Goal: Transaction & Acquisition: Purchase product/service

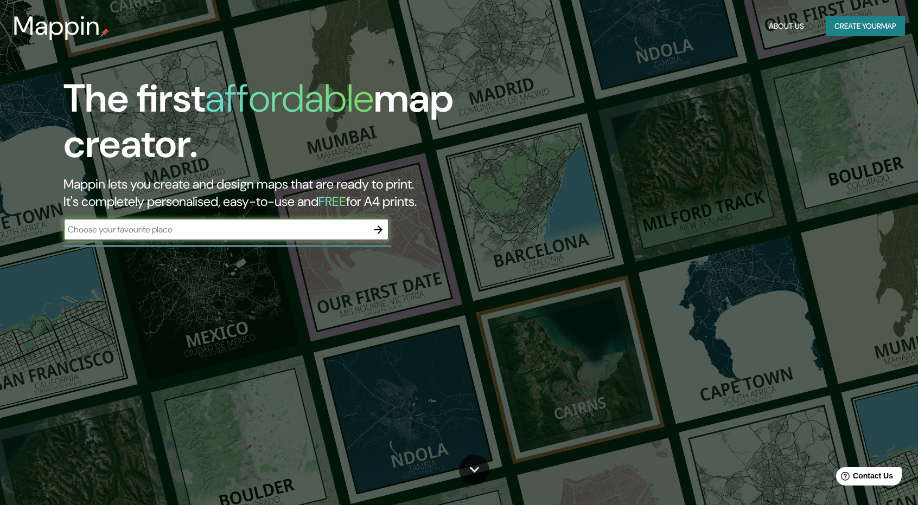
click at [848, 27] on button "Create your map" at bounding box center [864, 26] width 79 height 20
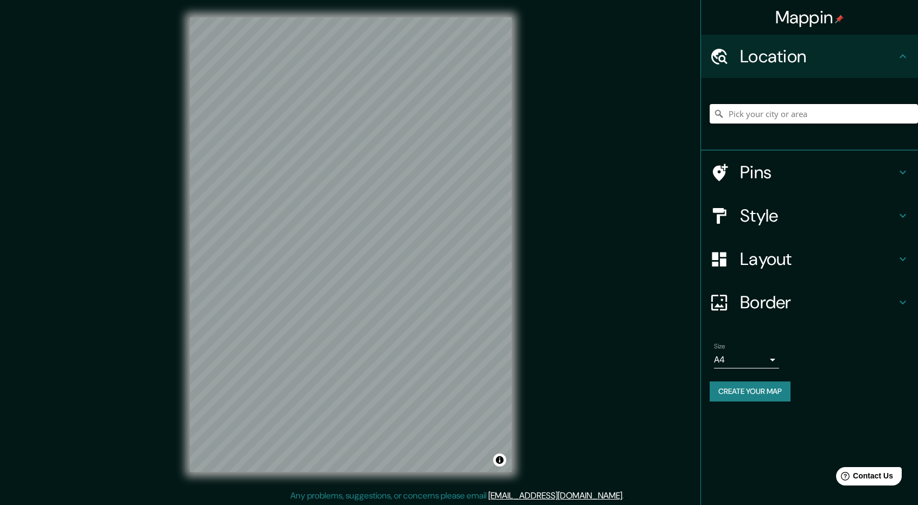
click at [762, 113] on input "Pick your city or area" at bounding box center [813, 114] width 208 height 20
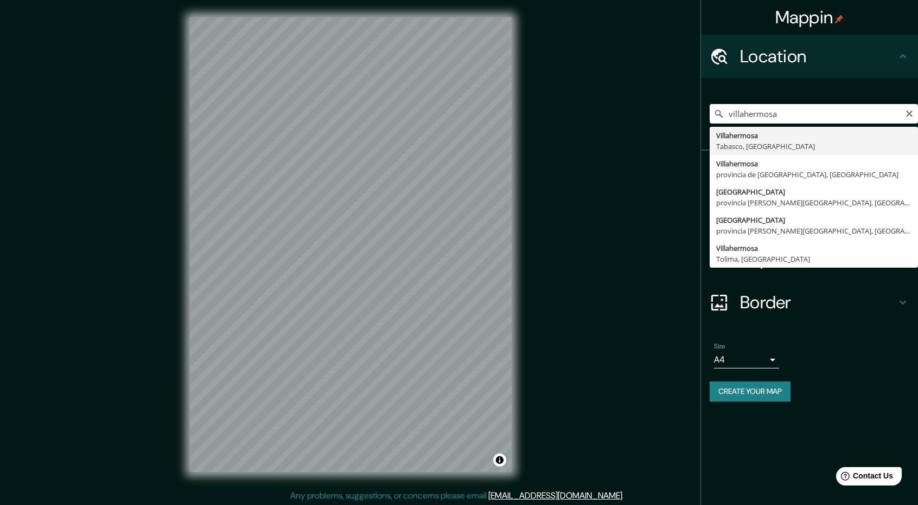
type input "Villahermosa, [GEOGRAPHIC_DATA], [GEOGRAPHIC_DATA]"
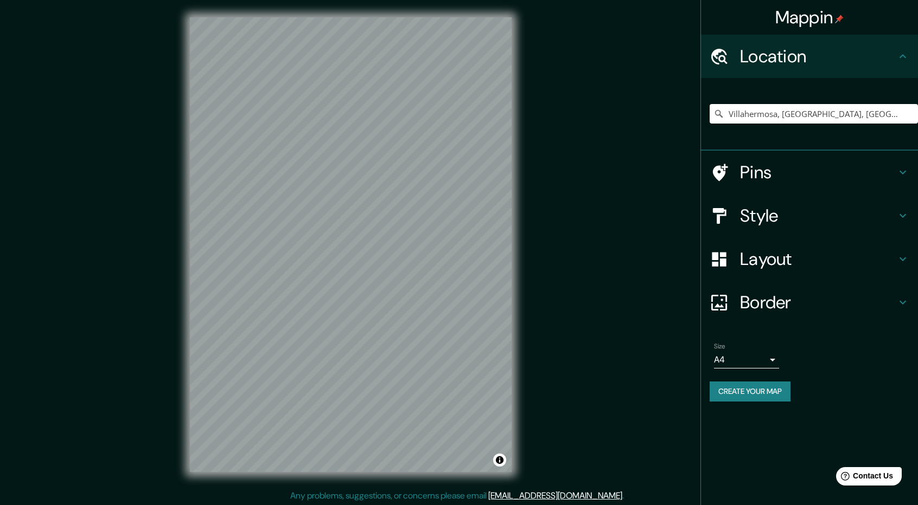
click at [822, 221] on h4 "Style" at bounding box center [818, 216] width 156 height 22
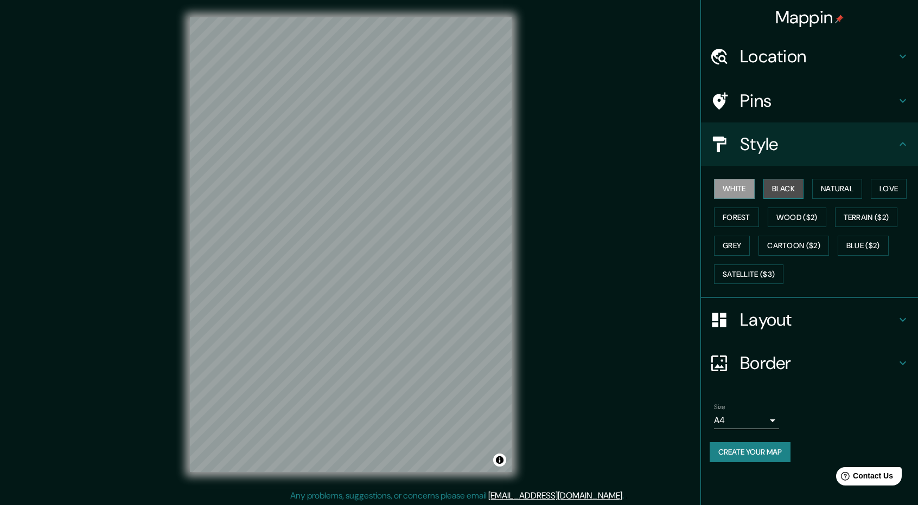
click at [773, 190] on button "Black" at bounding box center [783, 189] width 41 height 20
click at [815, 188] on button "Natural" at bounding box center [837, 189] width 50 height 20
click at [881, 188] on button "Love" at bounding box center [889, 189] width 36 height 20
click at [738, 220] on button "Forest" at bounding box center [736, 218] width 45 height 20
click at [789, 218] on button "Wood ($2)" at bounding box center [796, 218] width 59 height 20
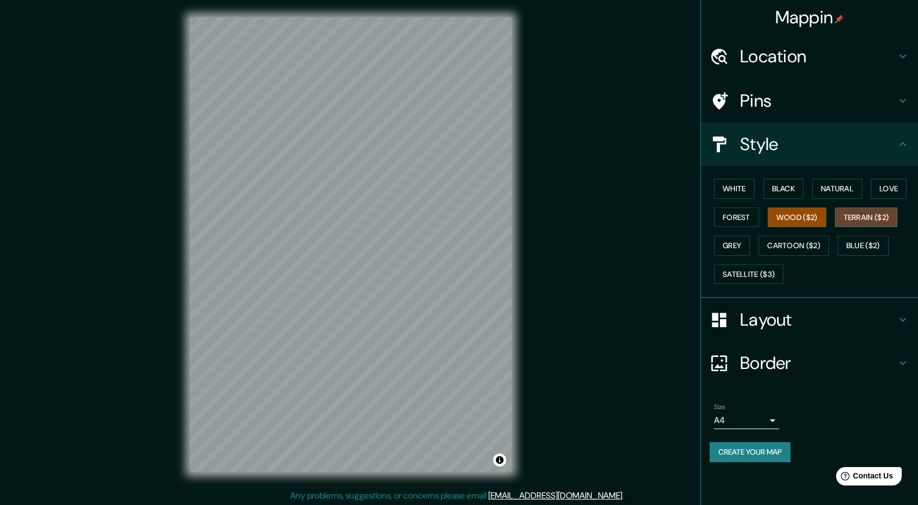
click at [856, 219] on button "Terrain ($2)" at bounding box center [866, 218] width 63 height 20
click at [745, 239] on button "Grey" at bounding box center [732, 246] width 36 height 20
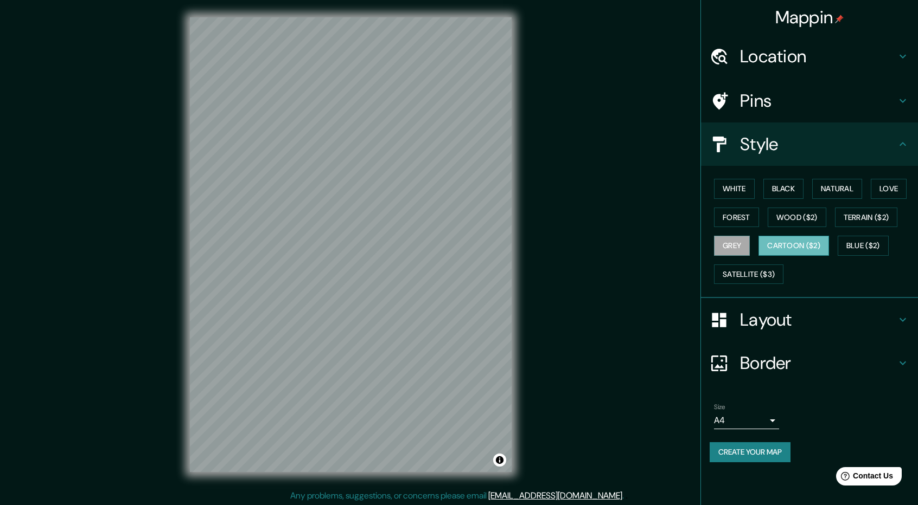
click at [820, 250] on button "Cartoon ($2)" at bounding box center [793, 246] width 71 height 20
click at [860, 244] on button "Blue ($2)" at bounding box center [862, 246] width 51 height 20
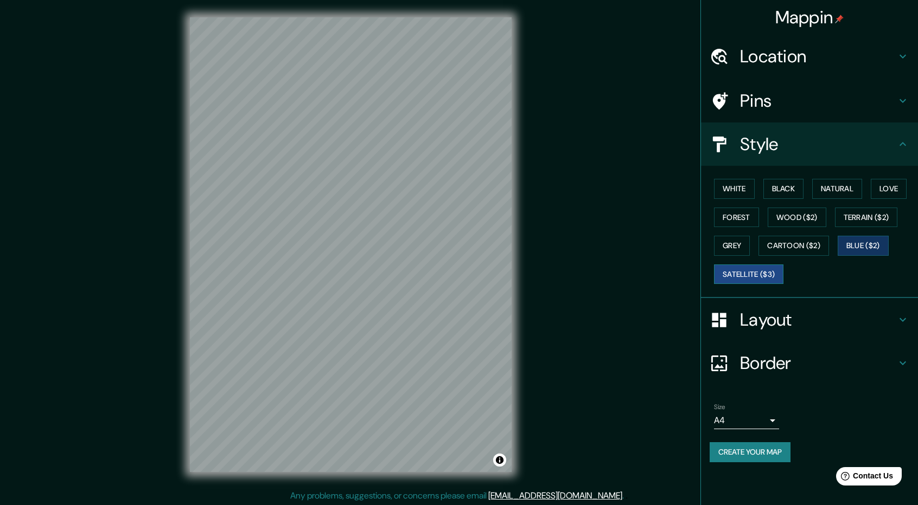
click at [754, 273] on button "Satellite ($3)" at bounding box center [748, 275] width 69 height 20
click at [740, 194] on button "White" at bounding box center [734, 189] width 41 height 20
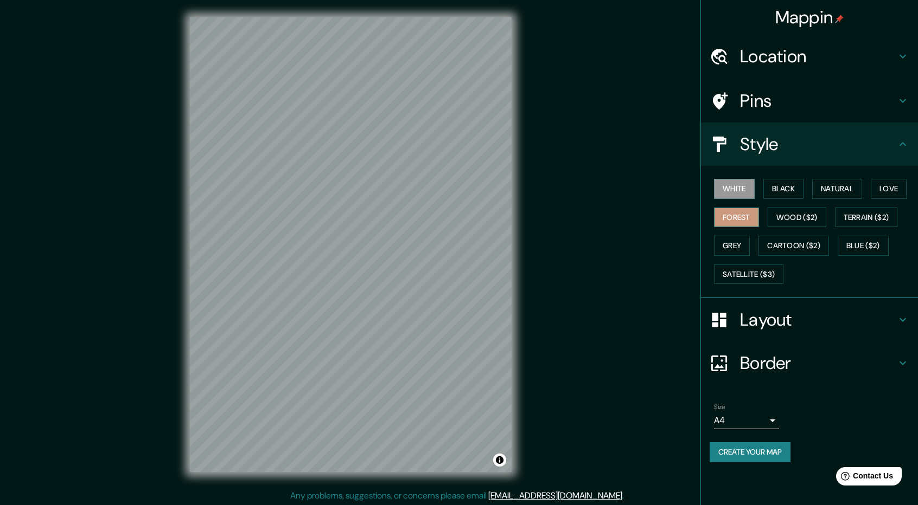
click at [750, 217] on button "Forest" at bounding box center [736, 218] width 45 height 20
click at [791, 216] on button "Wood ($2)" at bounding box center [796, 218] width 59 height 20
click at [744, 193] on button "White" at bounding box center [734, 189] width 41 height 20
click at [771, 193] on button "Black" at bounding box center [783, 189] width 41 height 20
click at [777, 219] on button "Wood ($2)" at bounding box center [796, 218] width 59 height 20
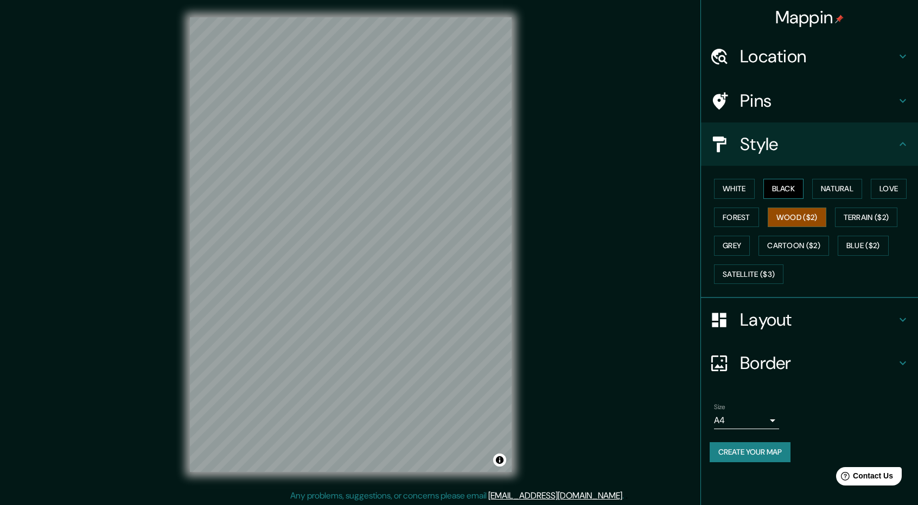
click at [777, 189] on button "Black" at bounding box center [783, 189] width 41 height 20
click at [741, 188] on button "White" at bounding box center [734, 189] width 41 height 20
click at [775, 186] on button "Black" at bounding box center [783, 189] width 41 height 20
click at [745, 187] on button "White" at bounding box center [734, 189] width 41 height 20
click at [765, 315] on h4 "Layout" at bounding box center [818, 320] width 156 height 22
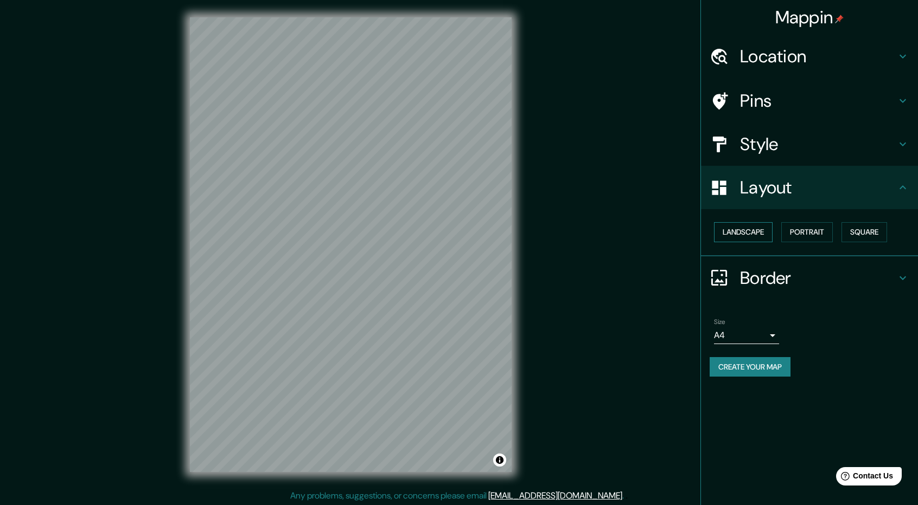
click at [744, 235] on button "Landscape" at bounding box center [743, 232] width 59 height 20
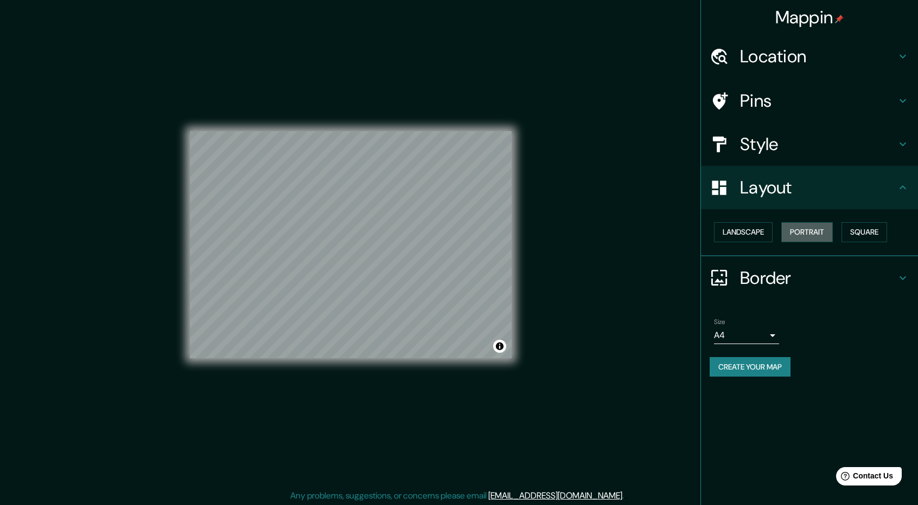
drag, startPoint x: 804, startPoint y: 235, endPoint x: 840, endPoint y: 230, distance: 36.7
click at [804, 235] on button "Portrait" at bounding box center [807, 232] width 52 height 20
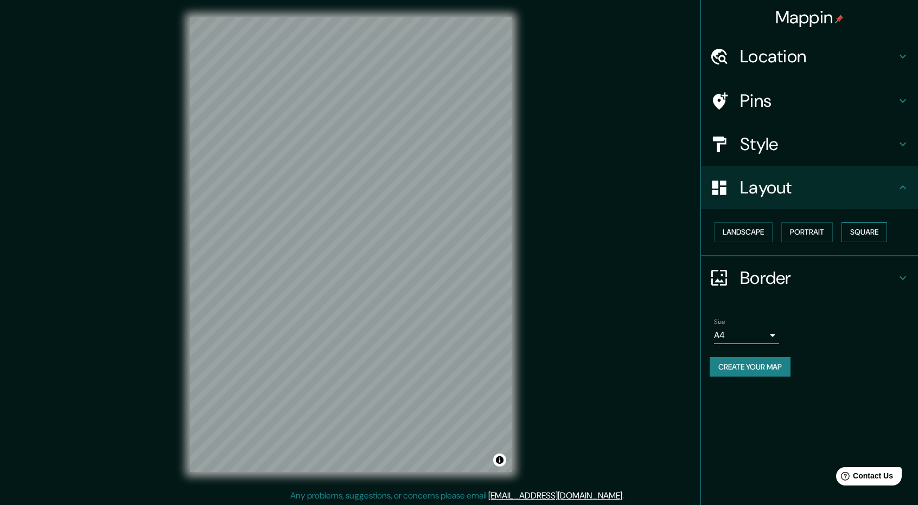
click at [856, 232] on button "Square" at bounding box center [864, 232] width 46 height 20
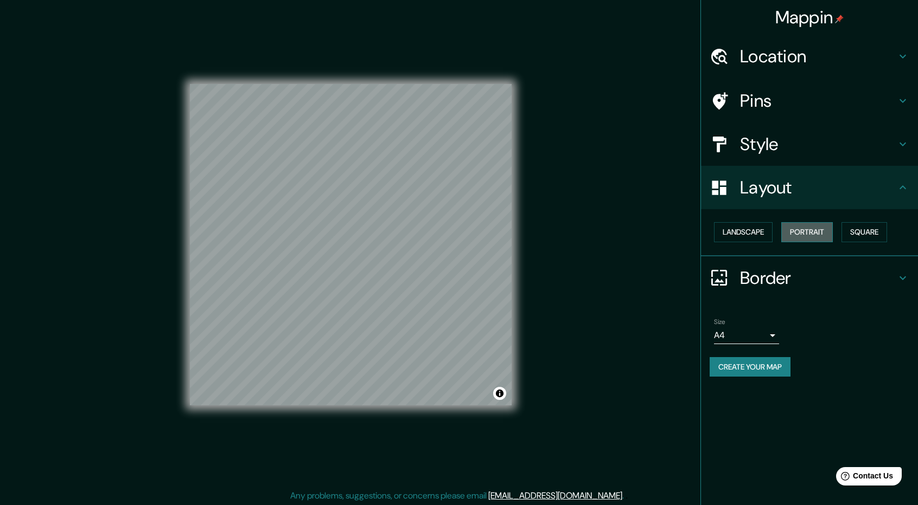
click at [820, 233] on button "Portrait" at bounding box center [807, 232] width 52 height 20
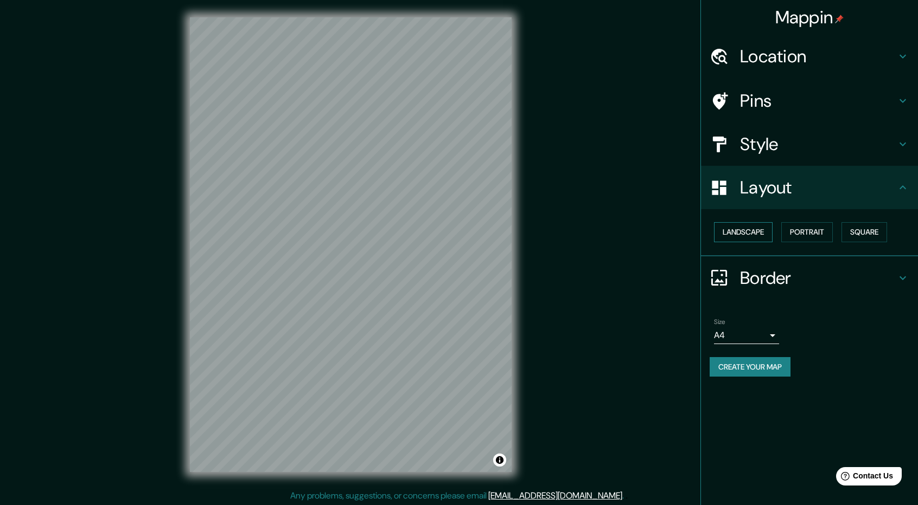
click at [744, 231] on button "Landscape" at bounding box center [743, 232] width 59 height 20
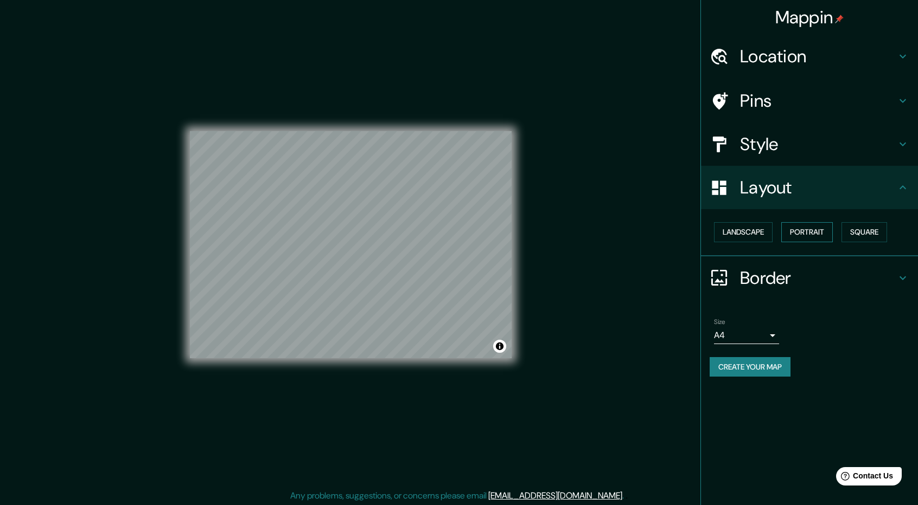
click at [797, 236] on button "Portrait" at bounding box center [807, 232] width 52 height 20
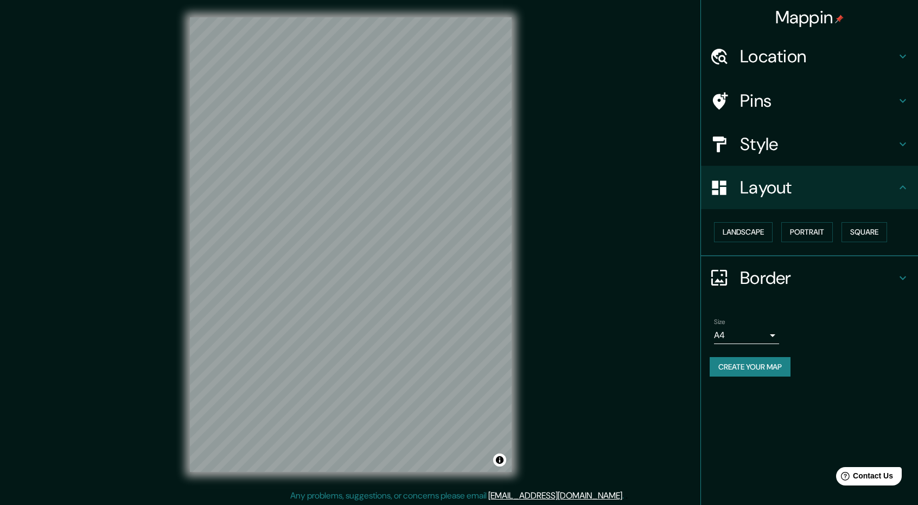
click at [778, 281] on h4 "Border" at bounding box center [818, 278] width 156 height 22
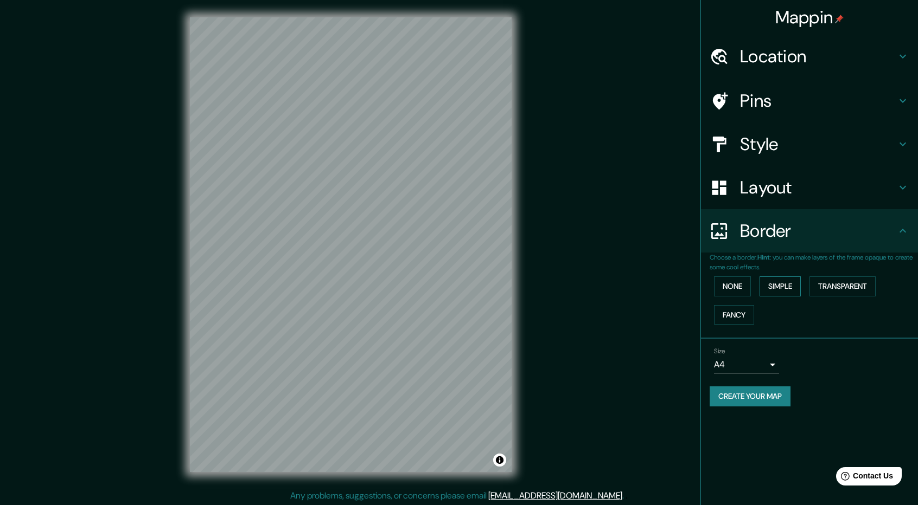
click at [782, 287] on button "Simple" at bounding box center [779, 287] width 41 height 20
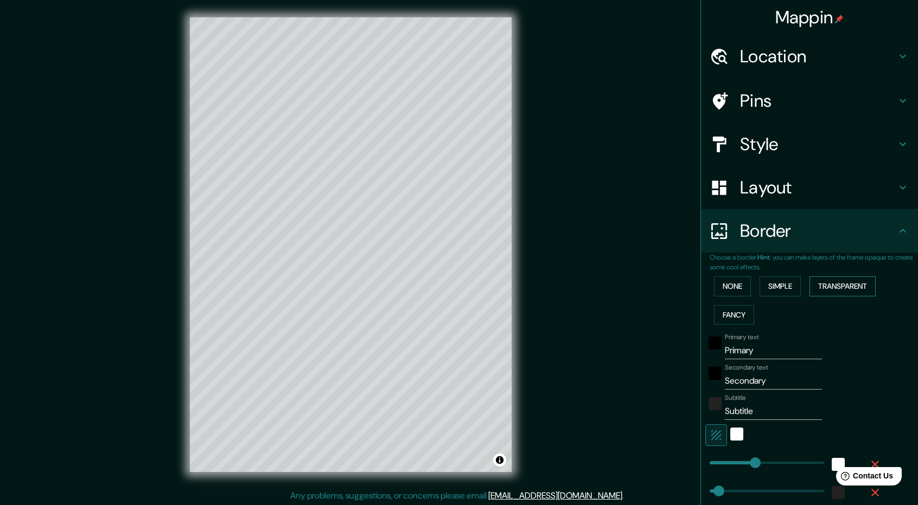
click at [826, 284] on button "Transparent" at bounding box center [842, 287] width 66 height 20
click at [724, 313] on button "Fancy" at bounding box center [734, 315] width 40 height 20
click at [834, 286] on button "Transparent" at bounding box center [842, 287] width 66 height 20
click at [732, 286] on button "None" at bounding box center [732, 287] width 37 height 20
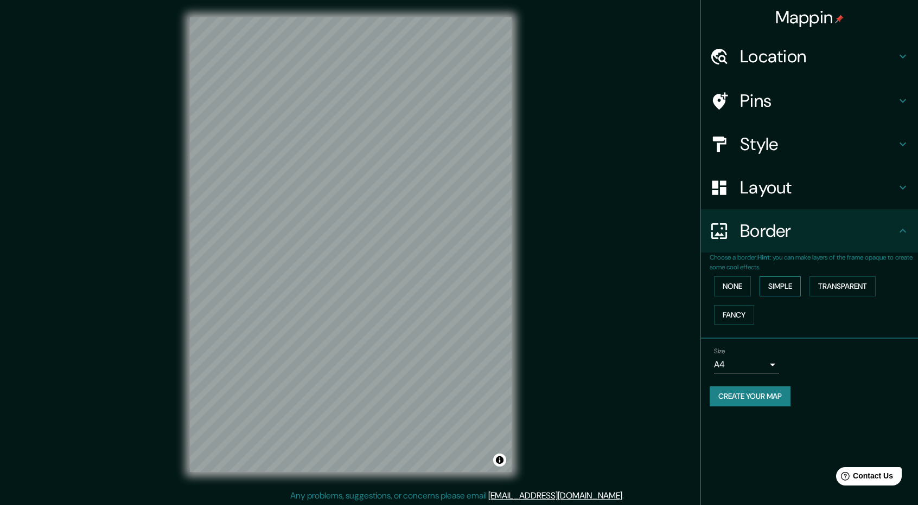
click at [775, 284] on button "Simple" at bounding box center [779, 287] width 41 height 20
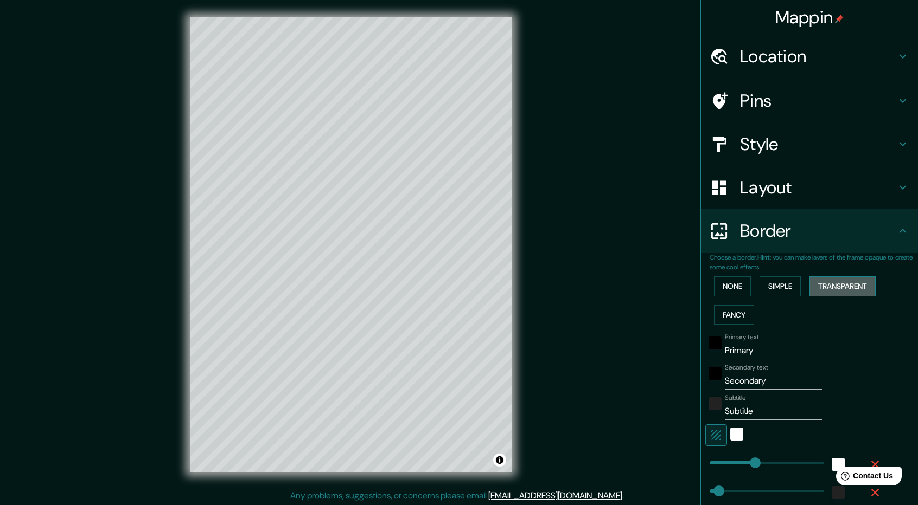
click at [812, 284] on button "Transparent" at bounding box center [842, 287] width 66 height 20
drag, startPoint x: 757, startPoint y: 352, endPoint x: 681, endPoint y: 351, distance: 75.9
click at [681, 351] on div "Mappin Location [GEOGRAPHIC_DATA], [GEOGRAPHIC_DATA], [GEOGRAPHIC_DATA] Pins St…" at bounding box center [459, 253] width 918 height 507
type input "V"
type input "285"
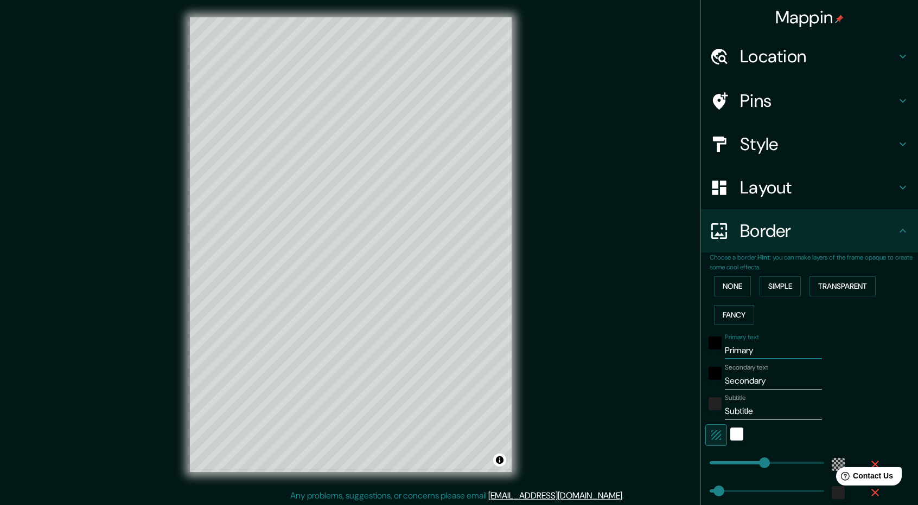
type input "47"
type input "VI"
type input "285"
type input "47"
type input "VIL"
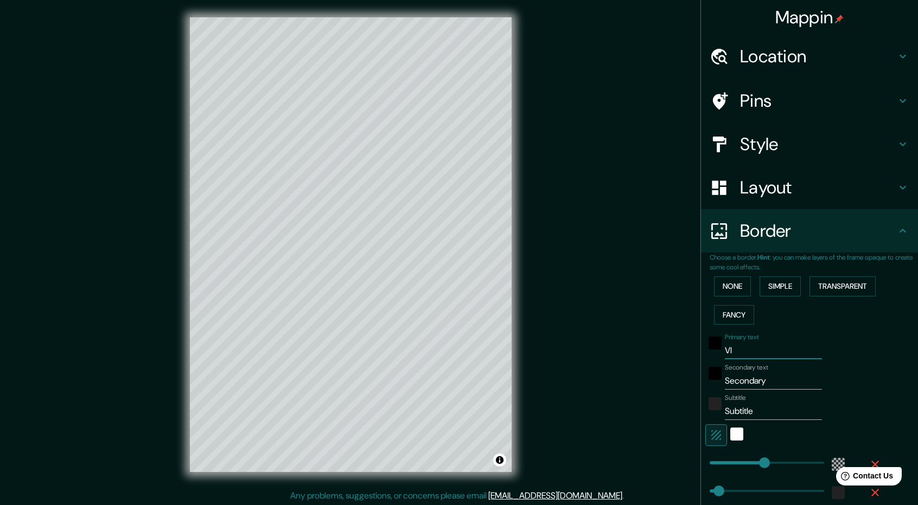
type input "285"
type input "47"
type input "VILL"
type input "285"
type input "47"
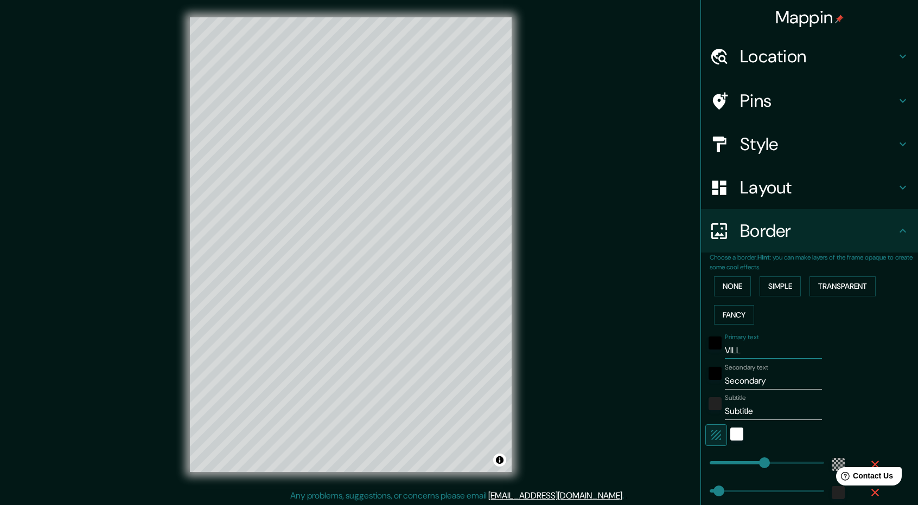
type input "VILLA"
type input "285"
type input "47"
type input "VILLAH"
type input "285"
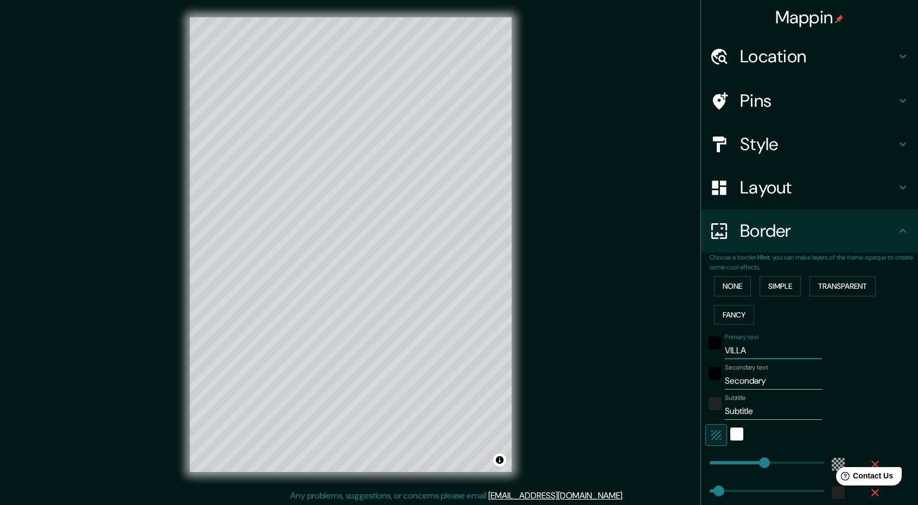
type input "47"
type input "VILLAHE"
type input "285"
type input "47"
type input "VILLAHER"
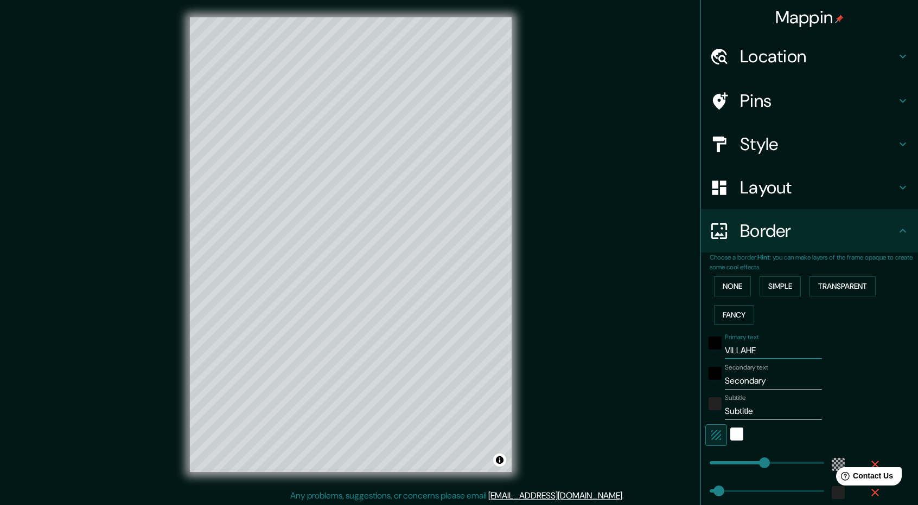
type input "285"
type input "47"
type input "VILLAHERM"
type input "285"
type input "47"
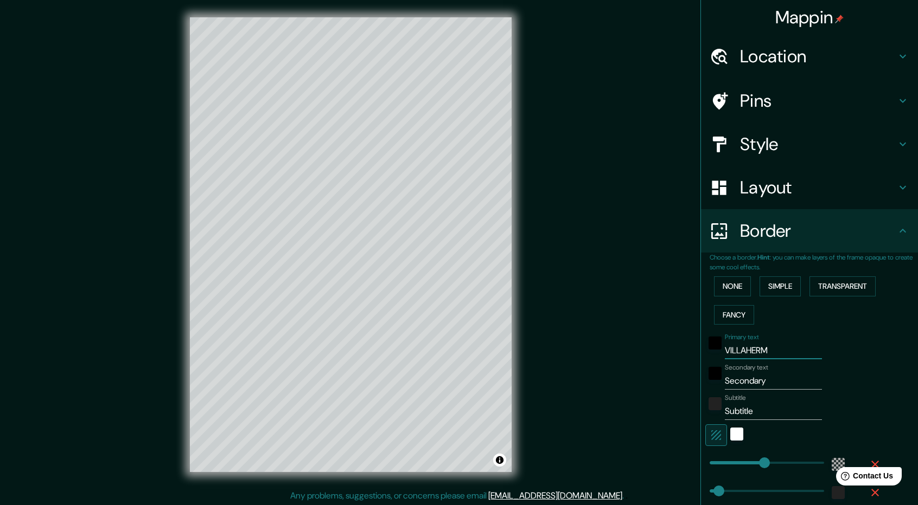
type input "VILLAHERMO"
type input "285"
type input "47"
type input "VILLAHERMOS"
type input "285"
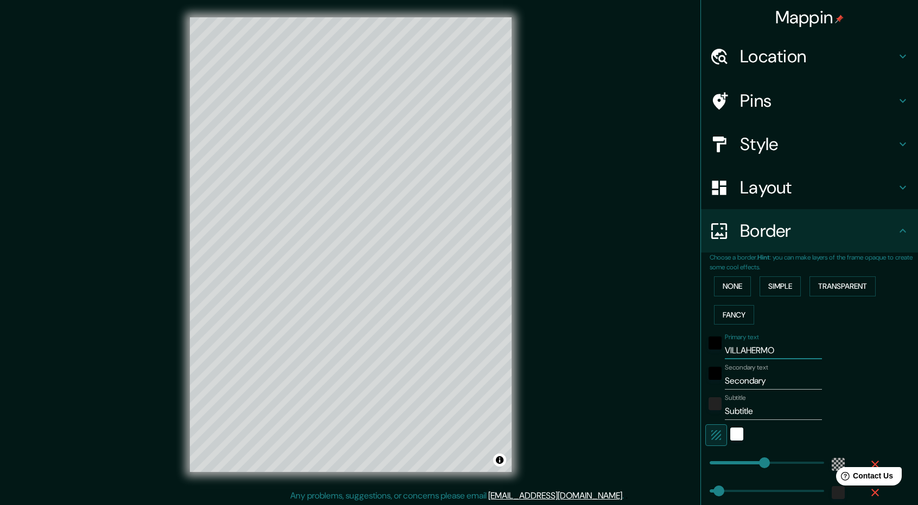
type input "47"
type input "VILLAHERMOSA"
type input "285"
type input "47"
type input "VILLAHERMOSA"
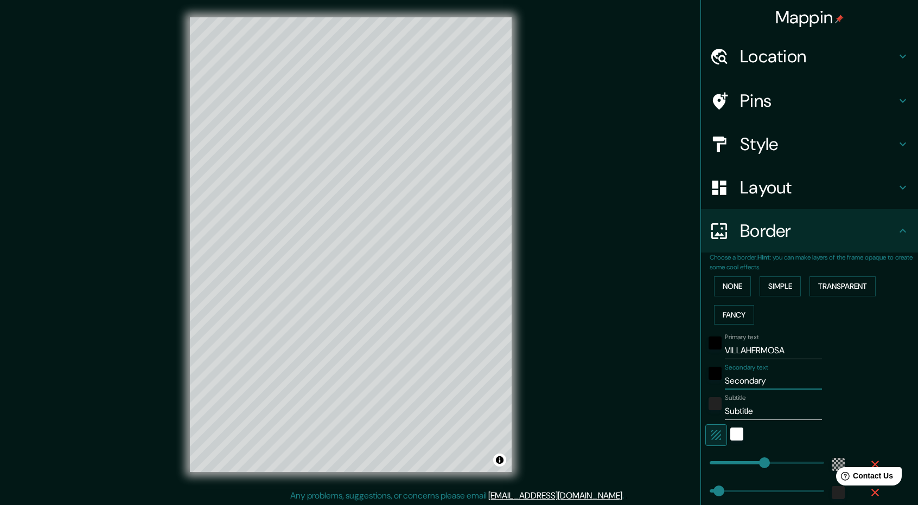
drag, startPoint x: 769, startPoint y: 380, endPoint x: 696, endPoint y: 382, distance: 72.7
click at [701, 382] on div "Choose a border. Hint : you can make layers of the frame opaque to create some …" at bounding box center [809, 395] width 217 height 284
type input "P"
type input "285"
type input "47"
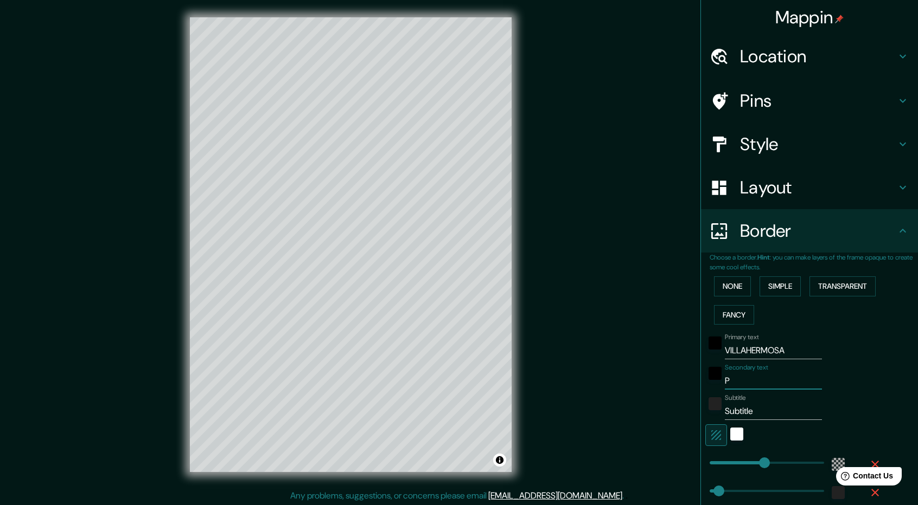
type input "PA"
type input "285"
type input "47"
type input "PAS"
type input "285"
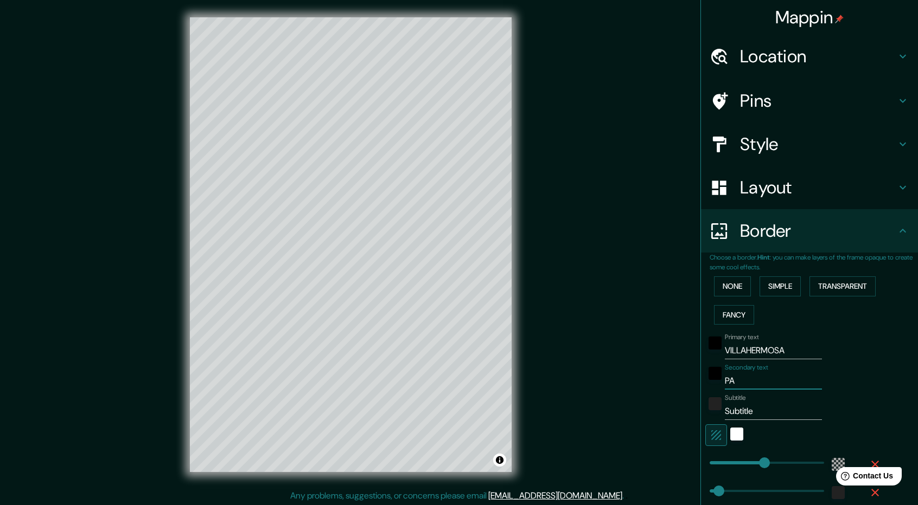
type input "47"
type input "PASA"
type input "285"
type input "47"
type input "PASAP"
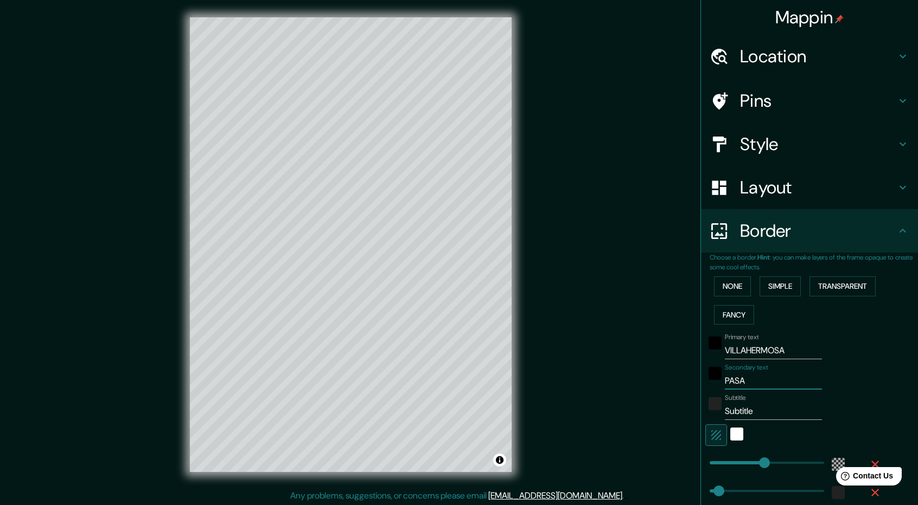
type input "285"
type input "47"
type input "PASAPO"
type input "285"
type input "47"
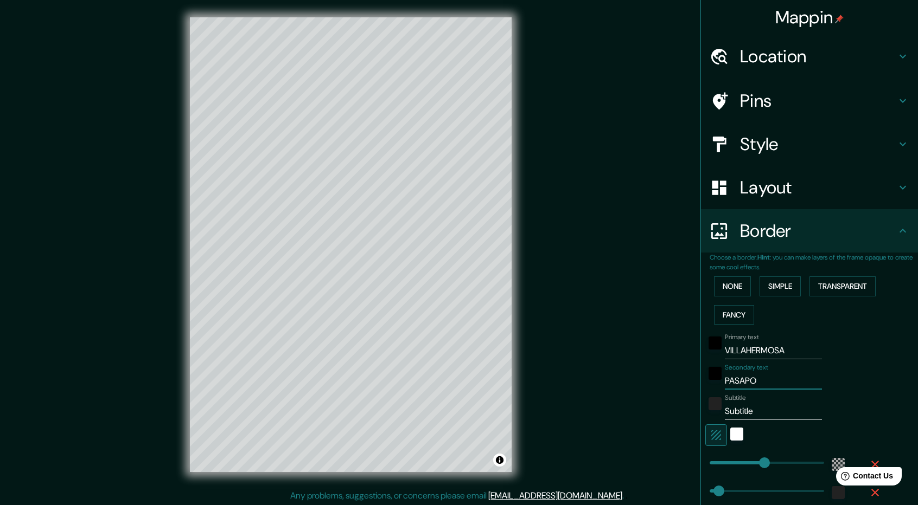
type input "PASAPOR"
type input "285"
type input "47"
type input "PASAPORT"
type input "285"
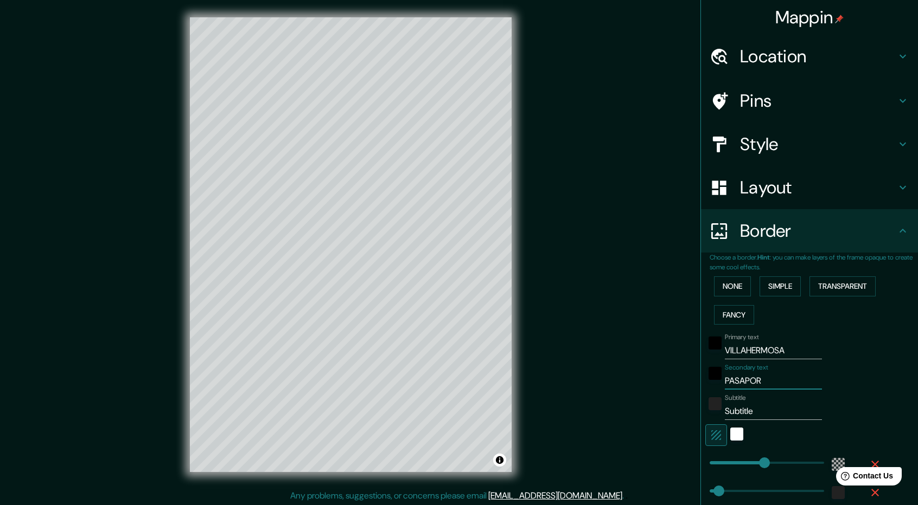
type input "47"
type input "PASAPORTE"
type input "285"
type input "47"
type input "PASAPORTE"
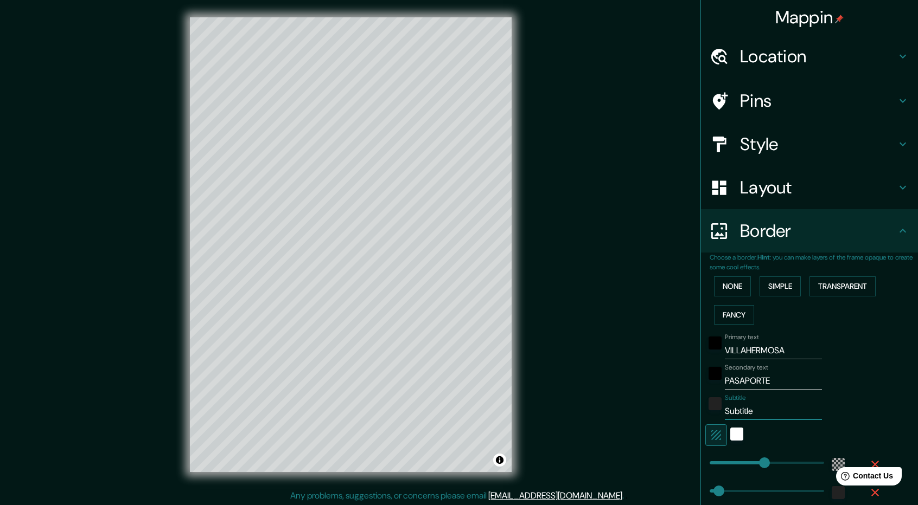
drag, startPoint x: 750, startPoint y: 412, endPoint x: 689, endPoint y: 405, distance: 60.6
click at [700, 404] on div "Mappin Location [GEOGRAPHIC_DATA], [GEOGRAPHIC_DATA], [GEOGRAPHIC_DATA] Pins St…" at bounding box center [808, 252] width 217 height 505
type input "285"
type input "47"
click at [778, 382] on input "PASAPORTE" at bounding box center [773, 381] width 97 height 17
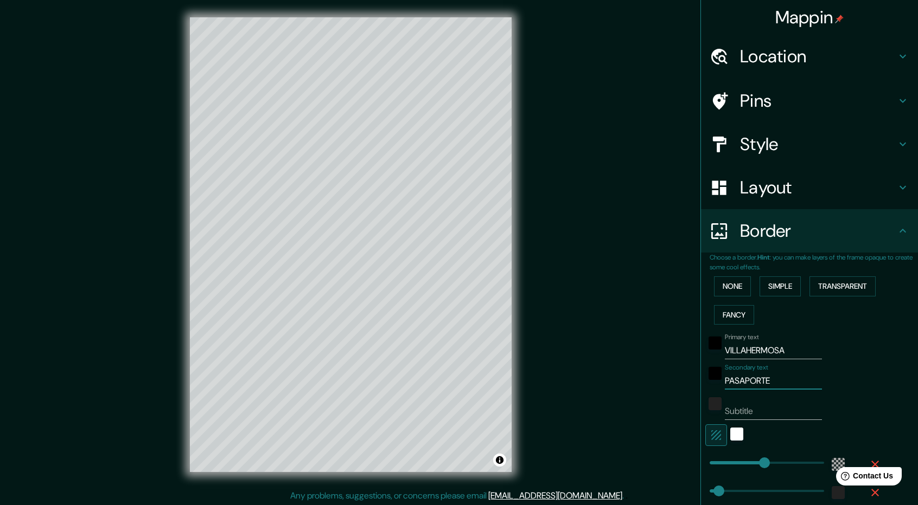
drag, startPoint x: 748, startPoint y: 385, endPoint x: 673, endPoint y: 381, distance: 76.0
click at [687, 381] on div "Mappin Location [GEOGRAPHIC_DATA], [GEOGRAPHIC_DATA], [GEOGRAPHIC_DATA] Pins St…" at bounding box center [459, 253] width 918 height 507
type input "285"
type input "47"
click at [782, 351] on input "VILLAHERMOSA" at bounding box center [773, 350] width 97 height 17
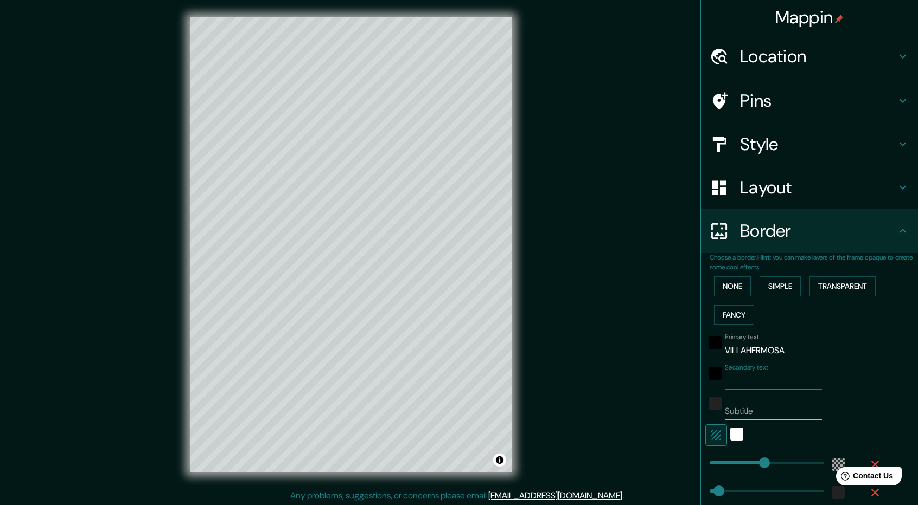
click at [770, 380] on input "Secondary text" at bounding box center [773, 381] width 97 height 17
type input "V"
type input "285"
type input "47"
type input "VI"
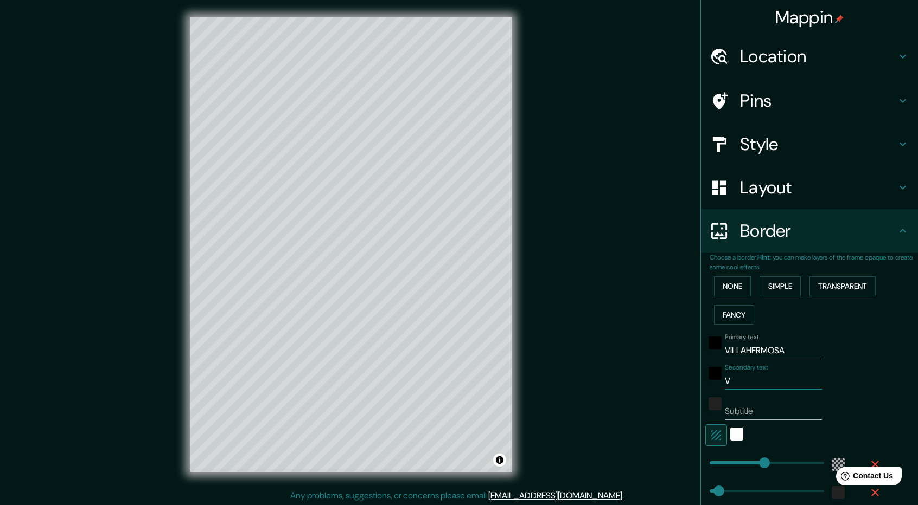
type input "285"
type input "47"
type input "VIL"
type input "285"
type input "47"
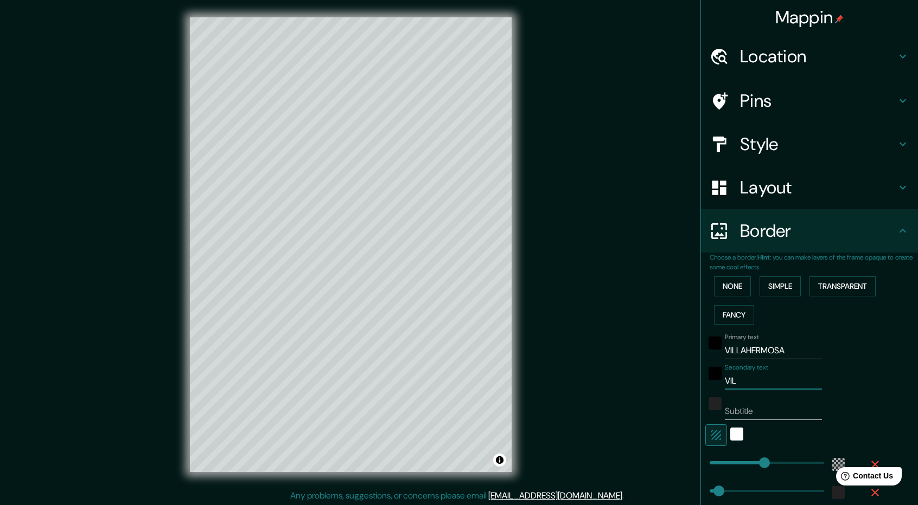
type input "VILL"
type input "285"
type input "47"
type input "VILLA"
type input "285"
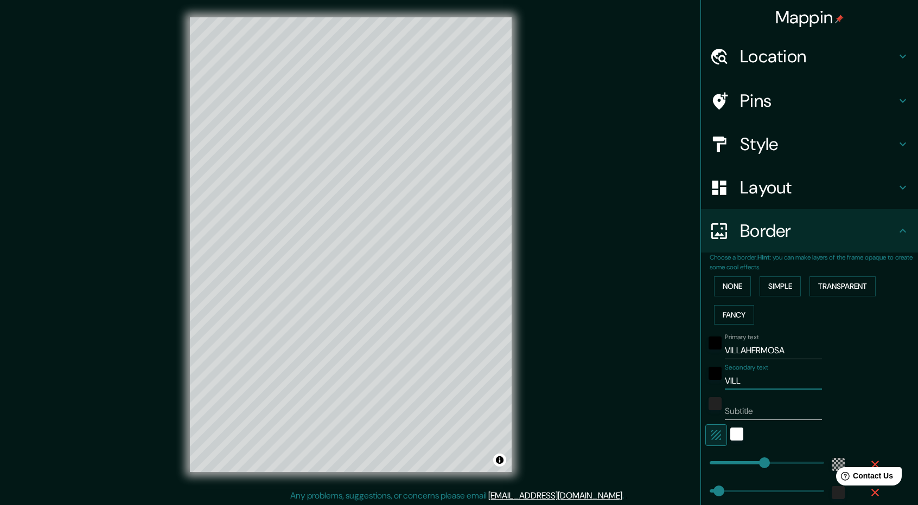
type input "47"
type input "VILLAH"
type input "285"
type input "47"
type input "VILLAHE"
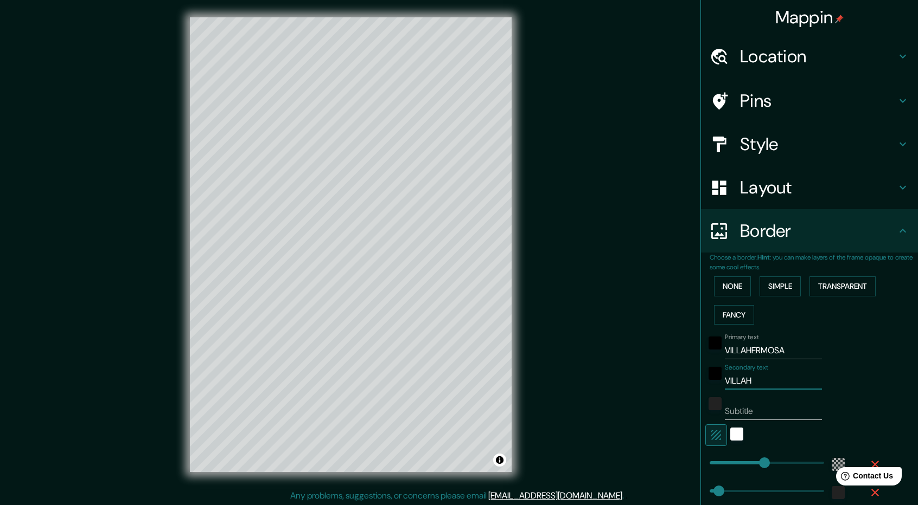
type input "285"
type input "47"
type input "VILLAHER"
type input "285"
type input "47"
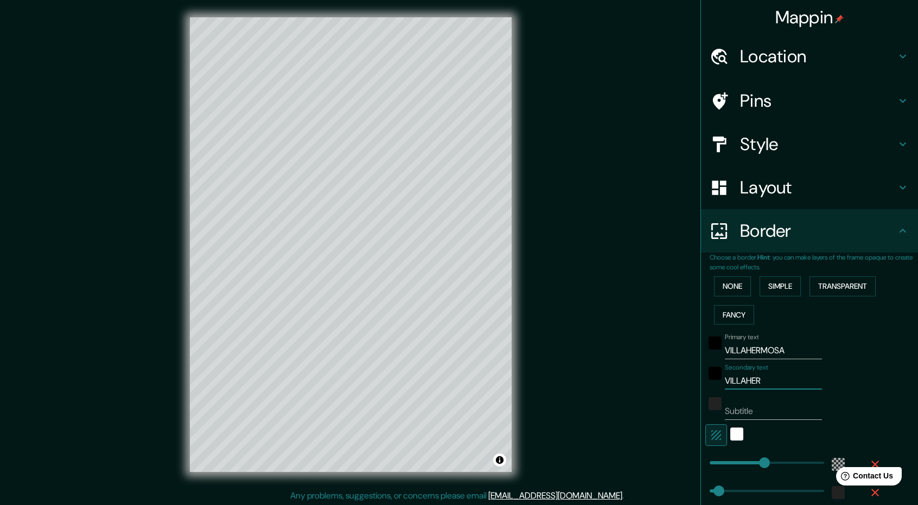
type input "VILLAHERM"
type input "285"
type input "47"
type input "VILLAHERMO"
type input "285"
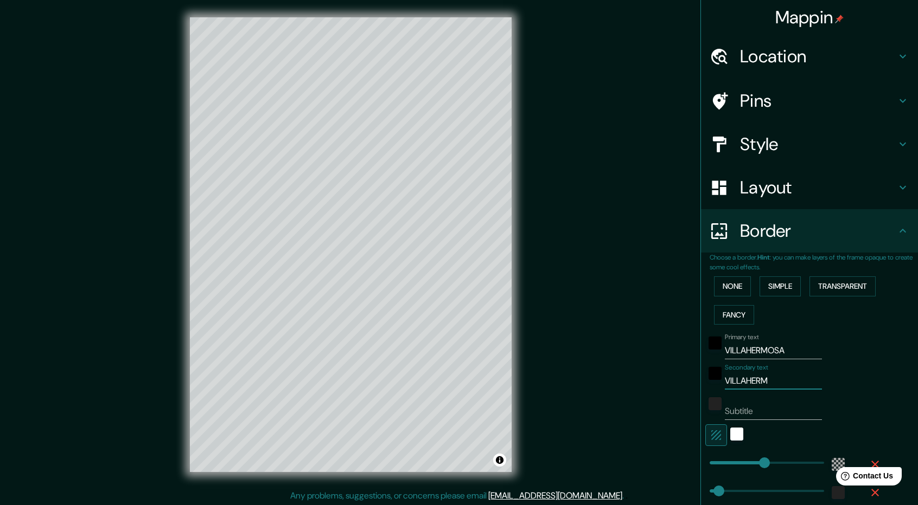
type input "47"
type input "VILLAHERMOS"
type input "285"
type input "47"
type input "VILLAHERMOSA"
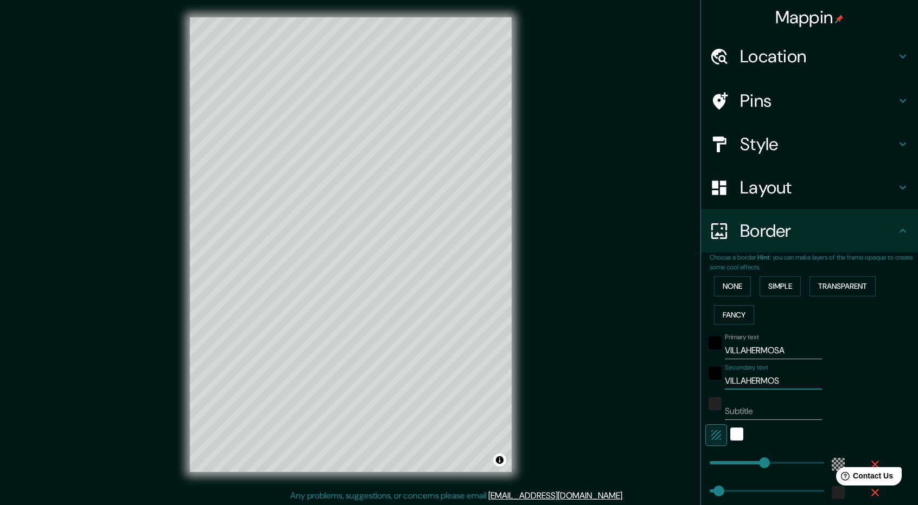
type input "285"
type input "47"
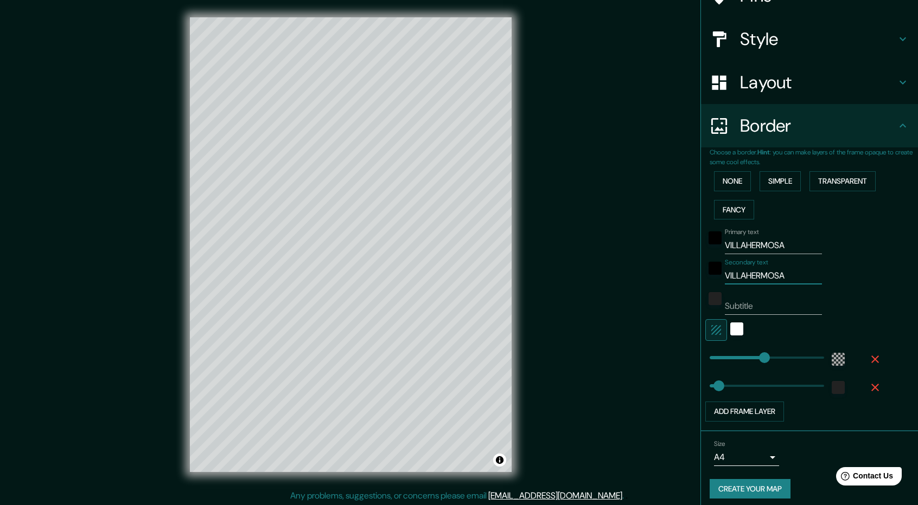
scroll to position [108, 0]
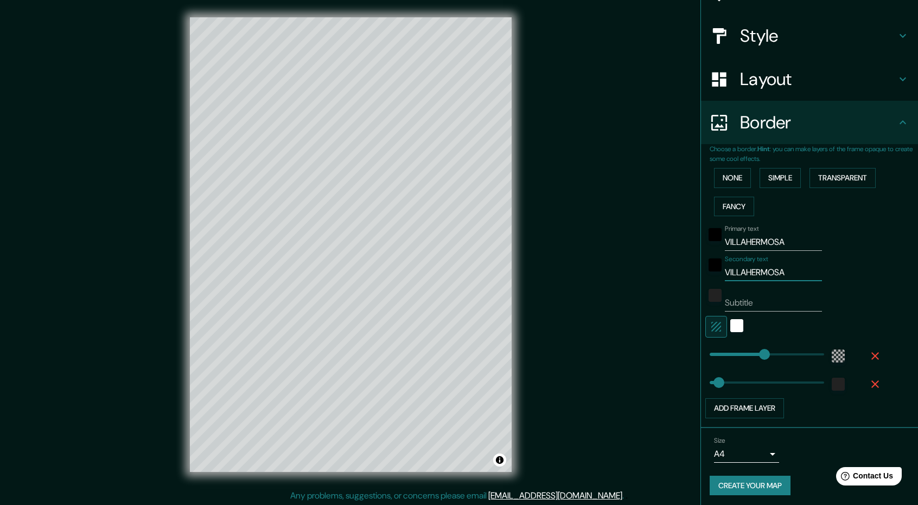
type input "285"
type input "47"
type input "VILLAHERMOSA"
type input "83"
drag, startPoint x: 708, startPoint y: 381, endPoint x: 717, endPoint y: 382, distance: 8.7
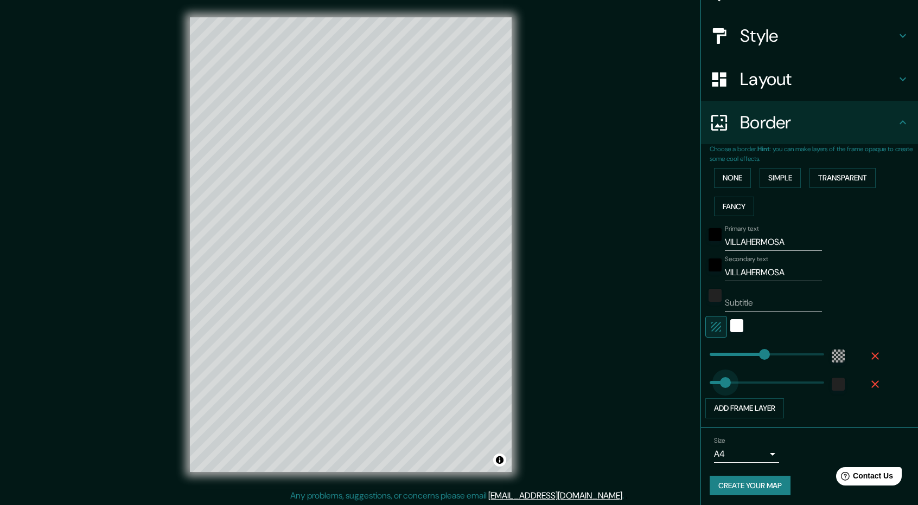
type input "285"
type input "57"
type input "285"
type input "49"
type input "285"
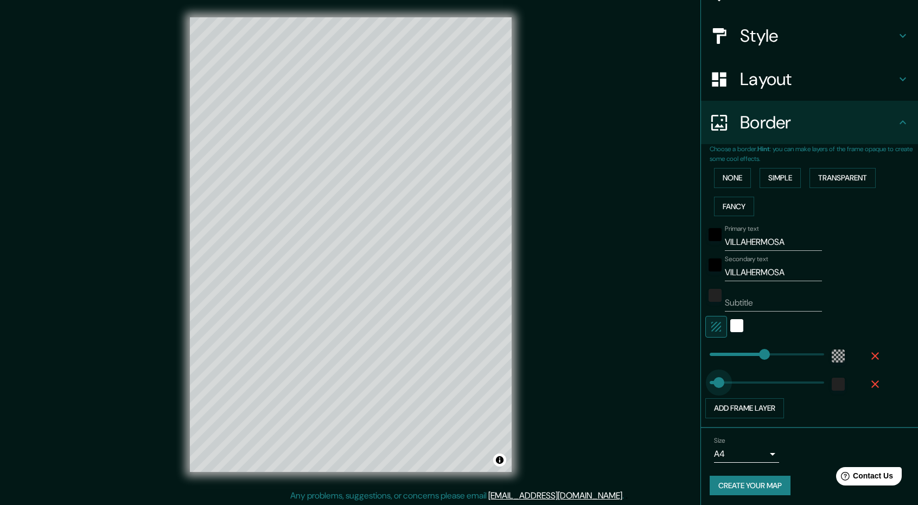
type input "38"
type input "285"
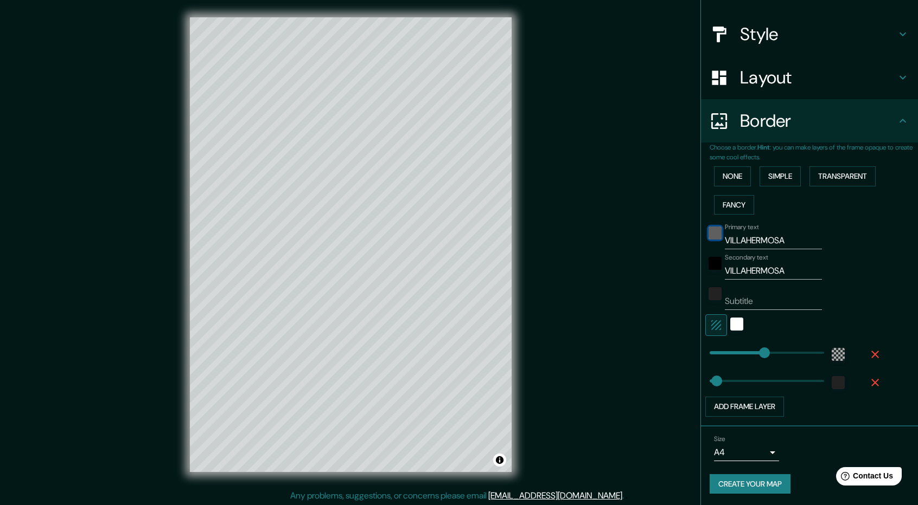
click at [708, 235] on div "black" at bounding box center [714, 233] width 13 height 13
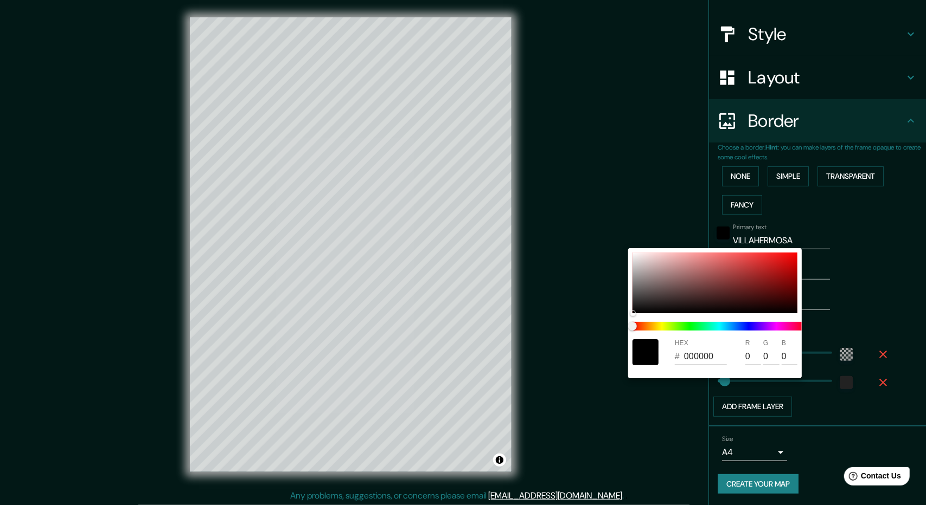
click at [784, 236] on div at bounding box center [463, 252] width 926 height 505
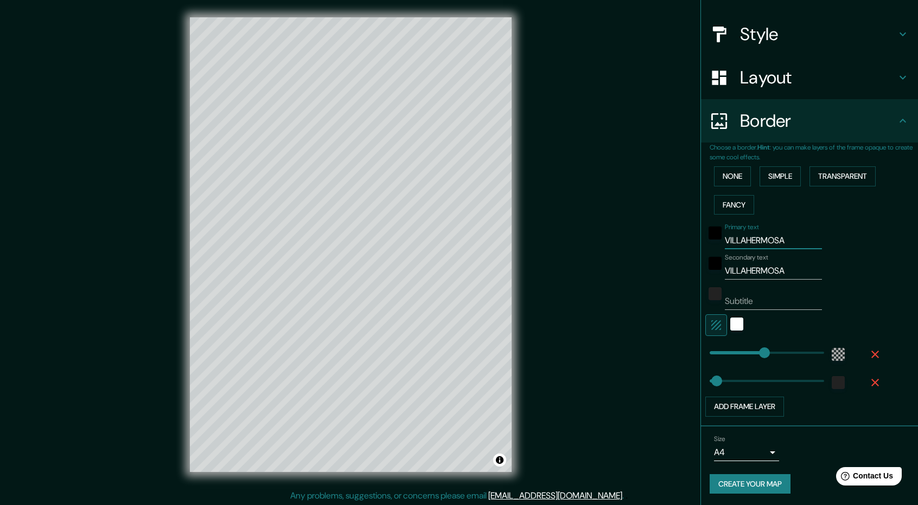
drag, startPoint x: 777, startPoint y: 240, endPoint x: 710, endPoint y: 246, distance: 66.9
click at [710, 246] on div "Primary text VILLAHERMOSA" at bounding box center [794, 236] width 178 height 26
drag, startPoint x: 776, startPoint y: 242, endPoint x: 669, endPoint y: 241, distance: 106.3
click at [670, 241] on div "Mappin Location [GEOGRAPHIC_DATA], [GEOGRAPHIC_DATA], [GEOGRAPHIC_DATA] Pins St…" at bounding box center [459, 253] width 918 height 507
type input "P"
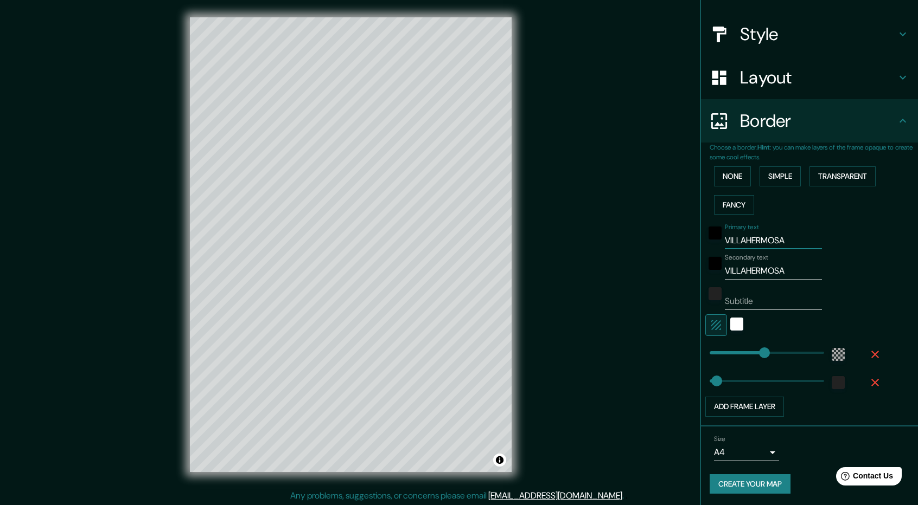
type input "285"
type input "PA"
type input "285"
type input "PAS"
type input "285"
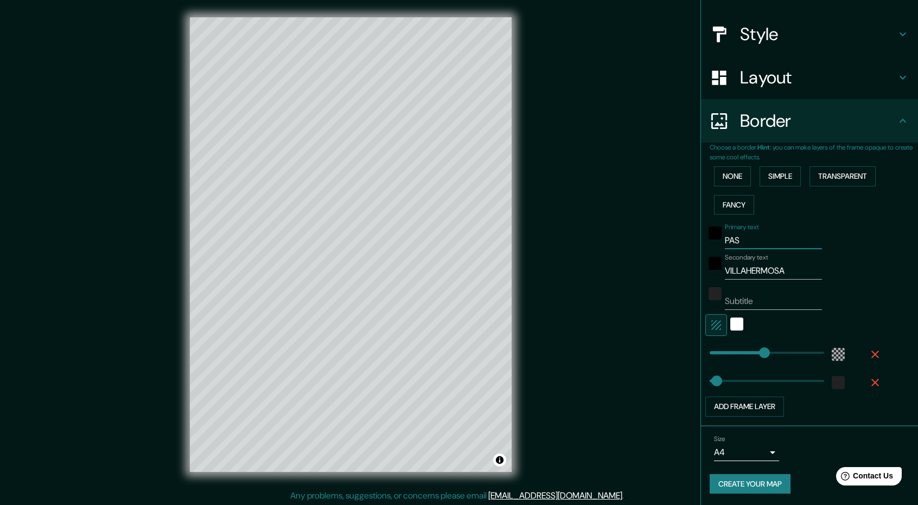
type input "PASA"
type input "285"
type input "PASAP"
type input "285"
type input "PASAPO"
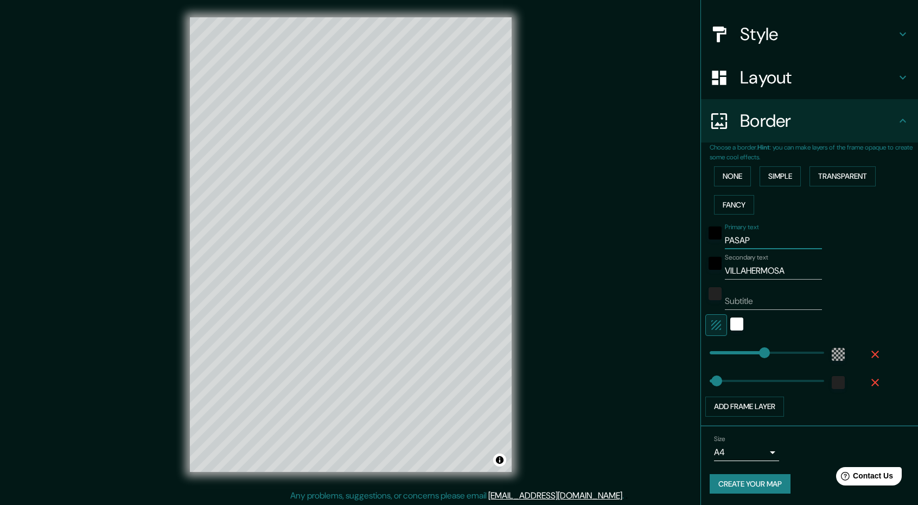
type input "285"
type input "PASAPOR"
type input "285"
type input "PASAPORT"
type input "285"
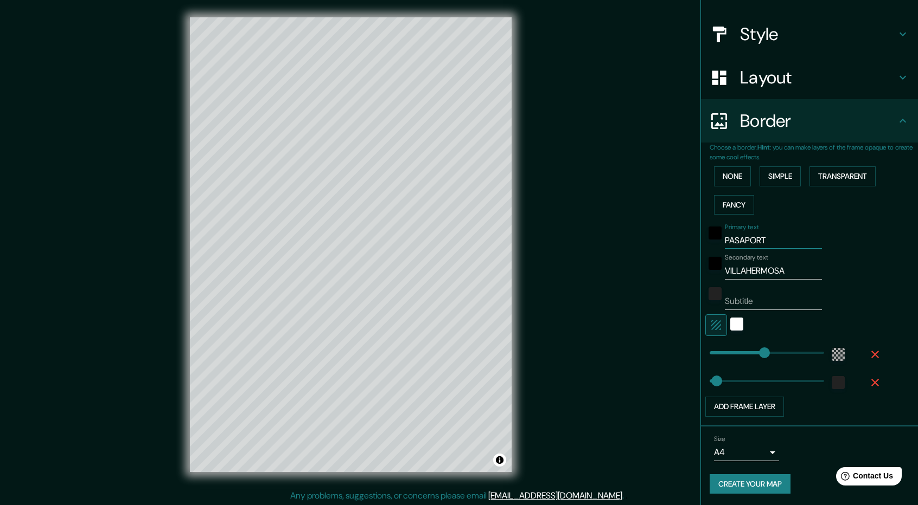
type input "PASAPORTE"
type input "285"
drag, startPoint x: 772, startPoint y: 240, endPoint x: 621, endPoint y: 252, distance: 151.8
click at [636, 248] on div "Mappin Location [GEOGRAPHIC_DATA], [GEOGRAPHIC_DATA], [GEOGRAPHIC_DATA] Pins St…" at bounding box center [459, 253] width 918 height 507
type input "V"
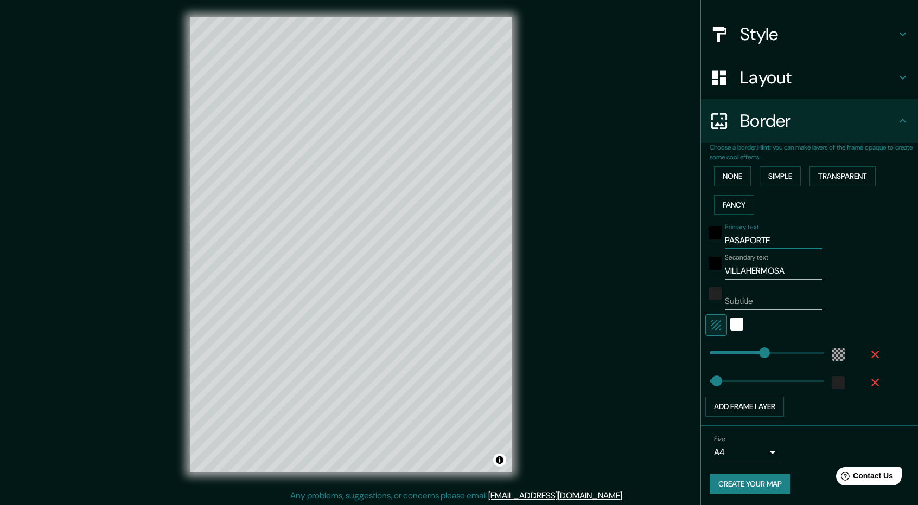
type input "285"
type input "VI"
type input "285"
type input "VIL"
type input "285"
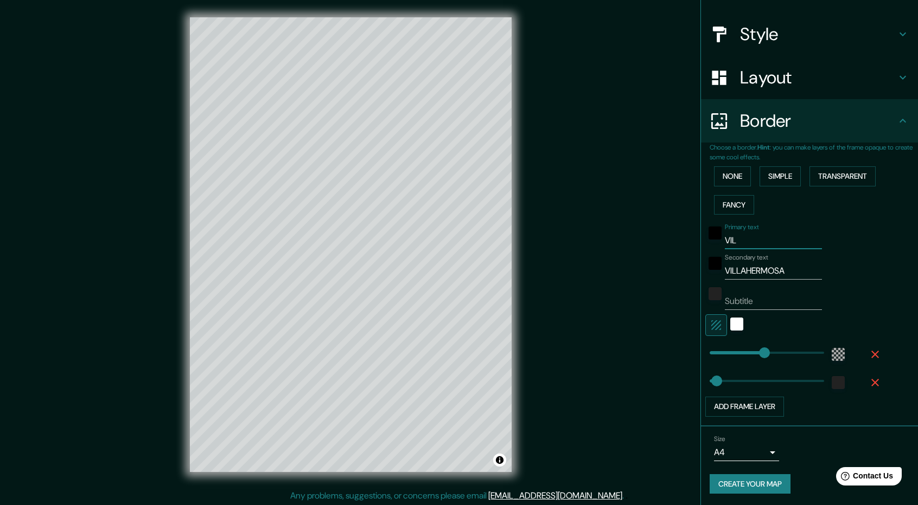
type input "VILL"
type input "285"
type input "VILLA"
type input "285"
type input "VILLAH"
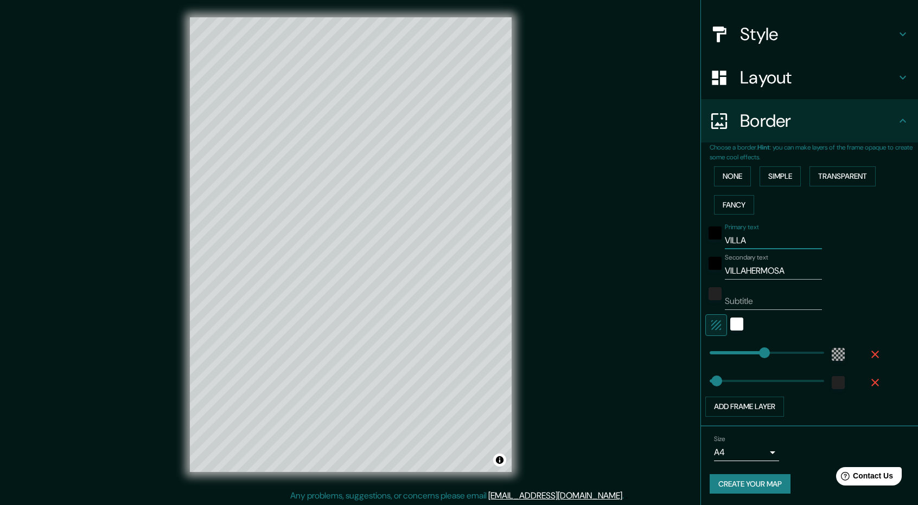
type input "285"
type input "VILLAHE"
type input "285"
type input "VILLAHER"
type input "285"
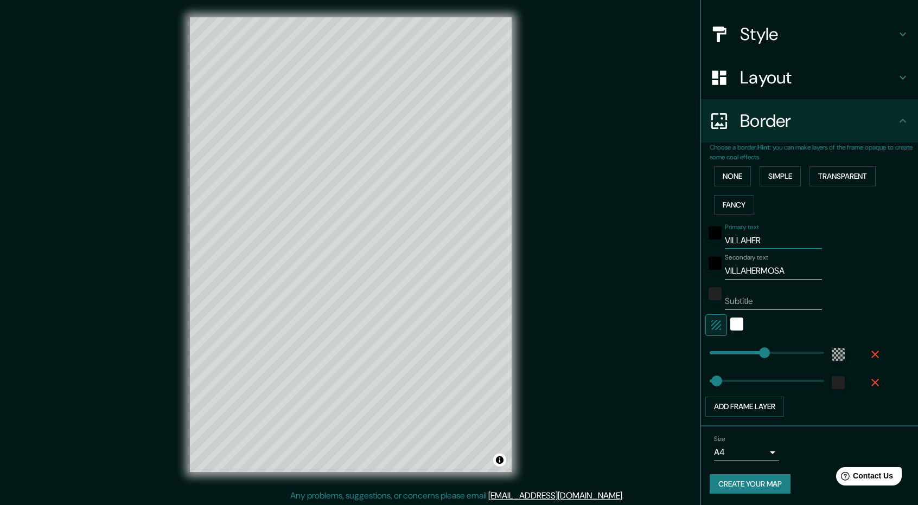
type input "VILLAHERM"
type input "285"
type input "VILLAHERMO"
type input "285"
type input "VILLAHERMOS"
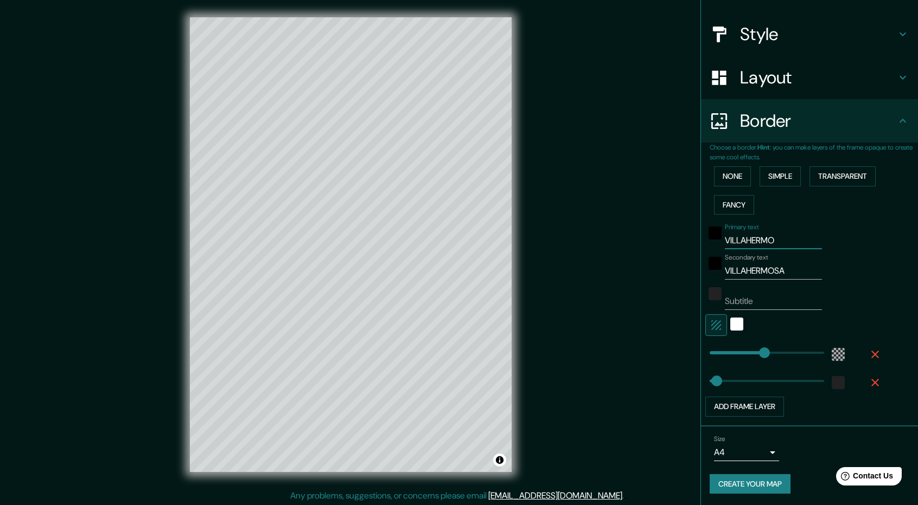
type input "285"
type input "VILLAHERMOSA"
type input "285"
click at [728, 227] on label "Primary text" at bounding box center [742, 227] width 34 height 9
click at [728, 232] on input "VILLAHERMOSA" at bounding box center [773, 240] width 97 height 17
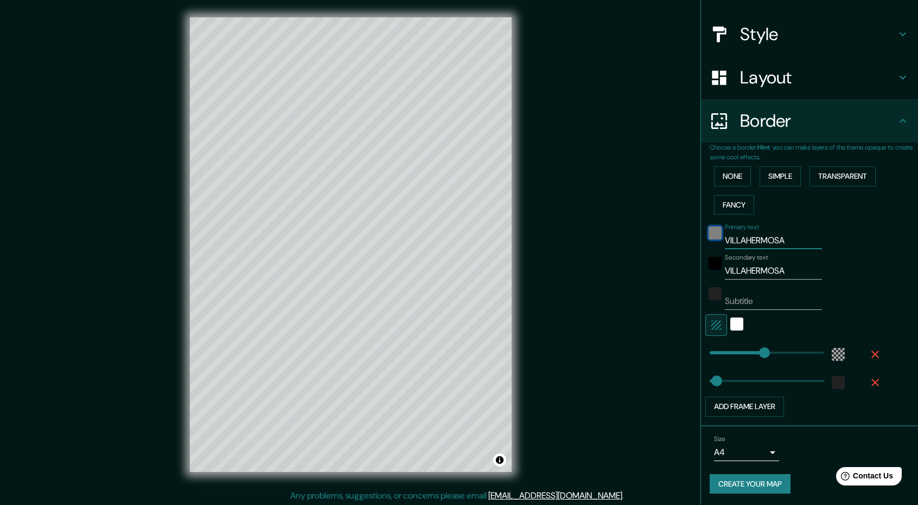
click at [709, 233] on div "black" at bounding box center [714, 233] width 13 height 13
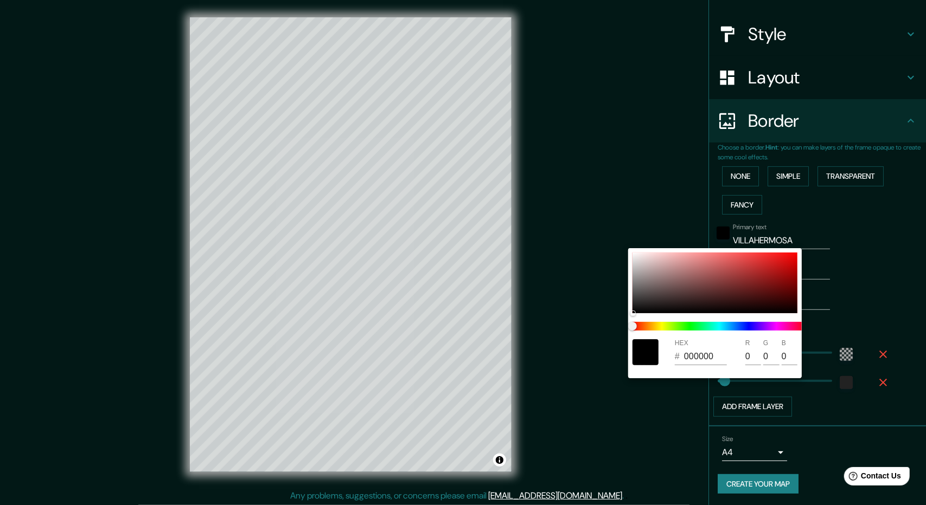
click at [844, 231] on div at bounding box center [463, 252] width 926 height 505
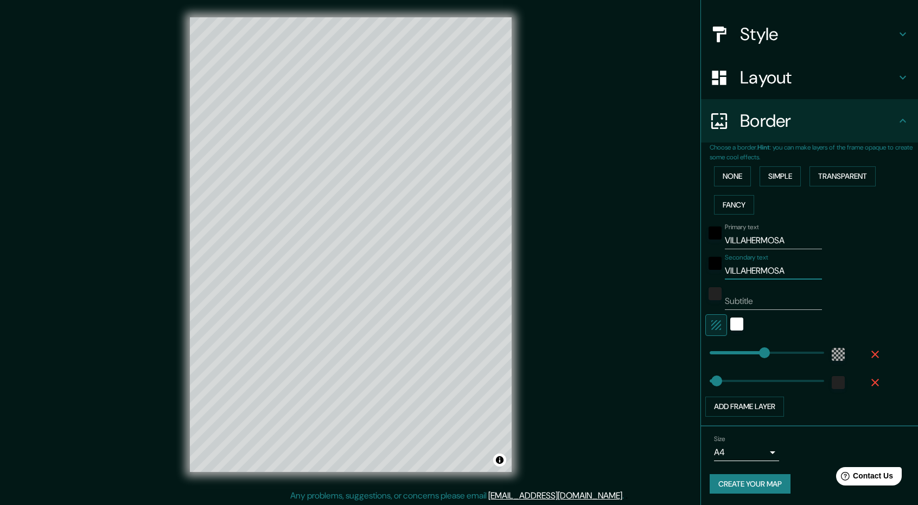
drag, startPoint x: 786, startPoint y: 272, endPoint x: 684, endPoint y: 276, distance: 102.1
click at [685, 276] on div "Mappin Location [GEOGRAPHIC_DATA], [GEOGRAPHIC_DATA], [GEOGRAPHIC_DATA] Pins St…" at bounding box center [459, 253] width 918 height 507
type input "285"
type input "V"
type input "285"
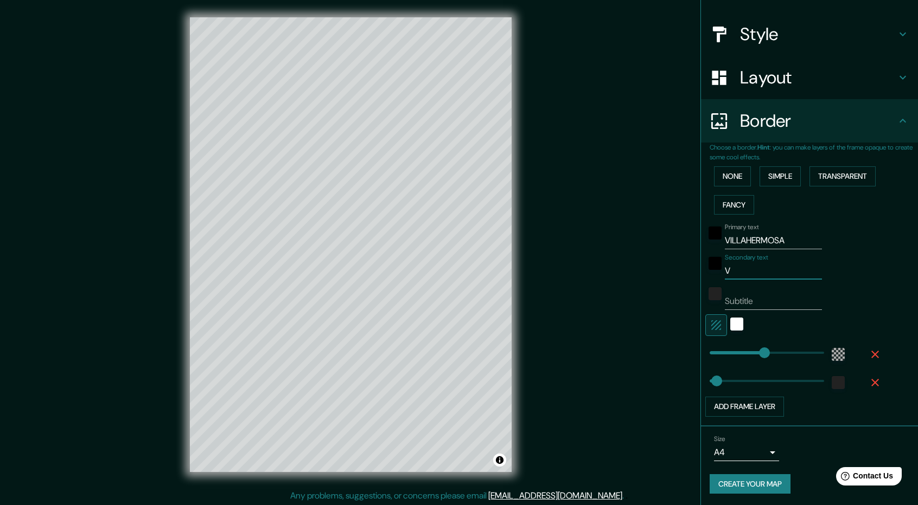
type input "VI"
type input "285"
type input "VIL"
type input "285"
type input "VILL"
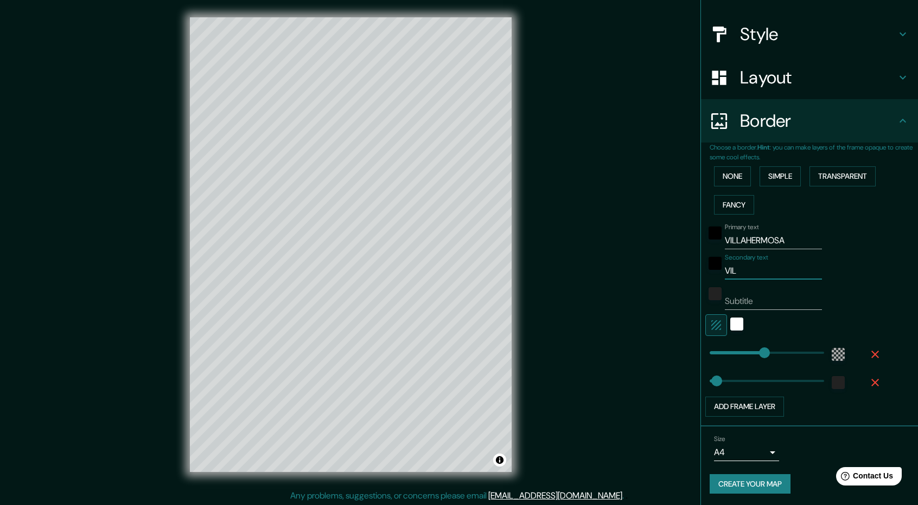
type input "285"
type input "VILLA"
type input "285"
type input "VILLAH"
type input "285"
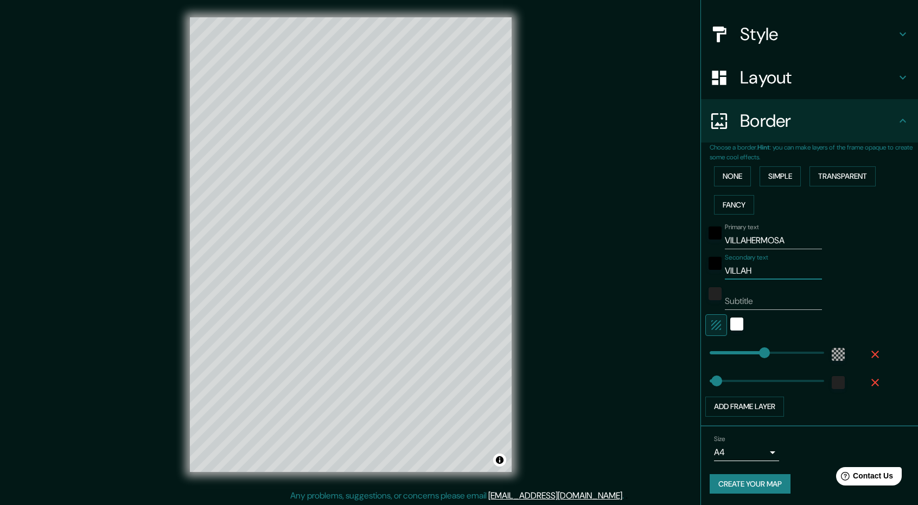
type input "VILLAHE"
type input "285"
type input "VILLAHER"
type input "285"
type input "VILLAHERM"
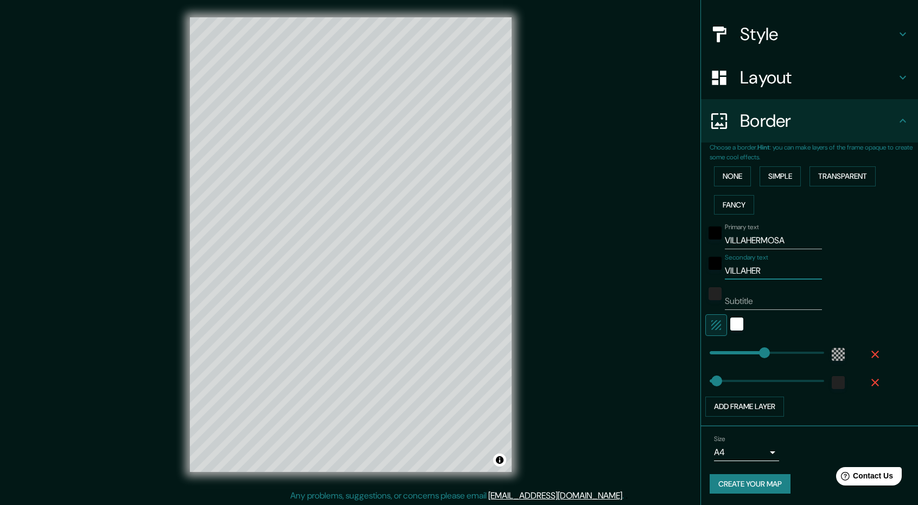
type input "285"
type input "VILLAHERMO"
type input "285"
type input "VILLAHERMOS"
type input "285"
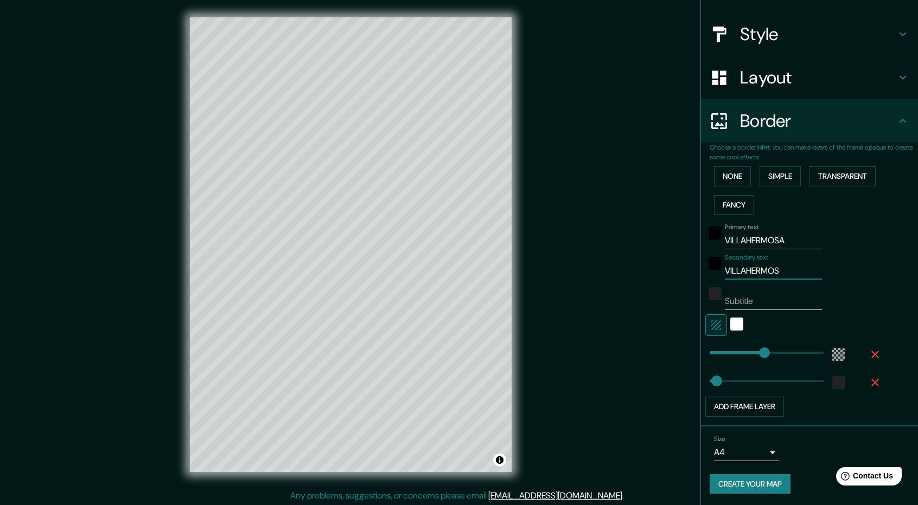
type input "VILLAHERMOSA"
type input "285"
drag, startPoint x: 779, startPoint y: 241, endPoint x: 680, endPoint y: 232, distance: 99.6
click at [680, 232] on div "Mappin Location [GEOGRAPHIC_DATA], [GEOGRAPHIC_DATA], [GEOGRAPHIC_DATA] Pins St…" at bounding box center [459, 253] width 918 height 507
type input "285"
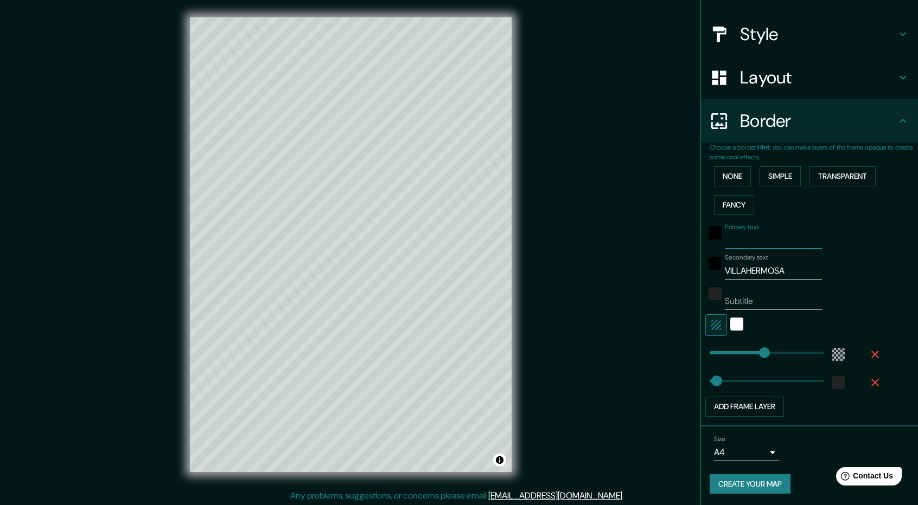
click at [856, 263] on div "Secondary text VILLAHERMOSA" at bounding box center [794, 267] width 178 height 26
click at [731, 173] on button "None" at bounding box center [732, 177] width 37 height 20
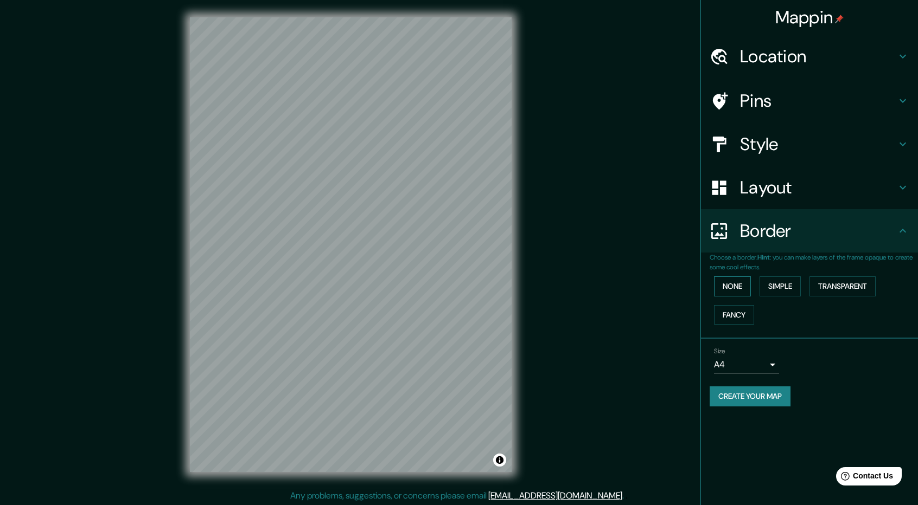
scroll to position [0, 0]
click at [761, 177] on h4 "Layout" at bounding box center [818, 188] width 156 height 22
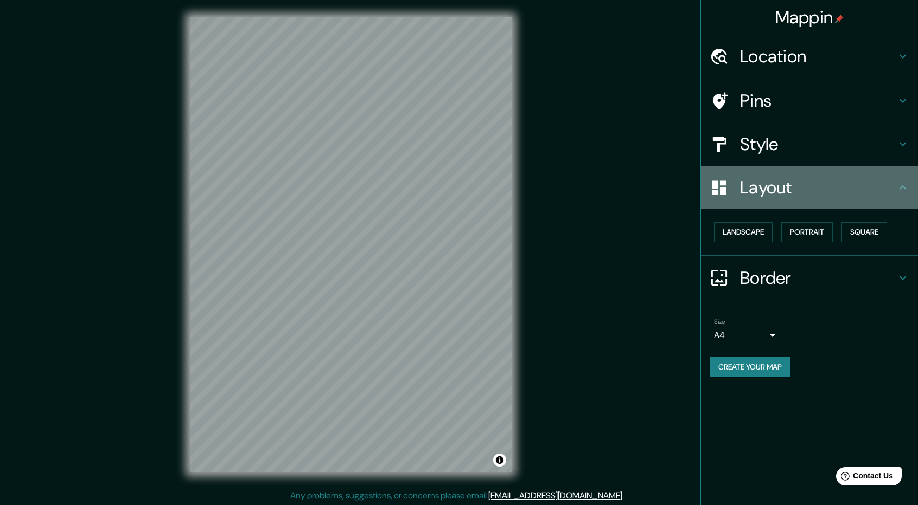
click at [761, 178] on h4 "Layout" at bounding box center [818, 188] width 156 height 22
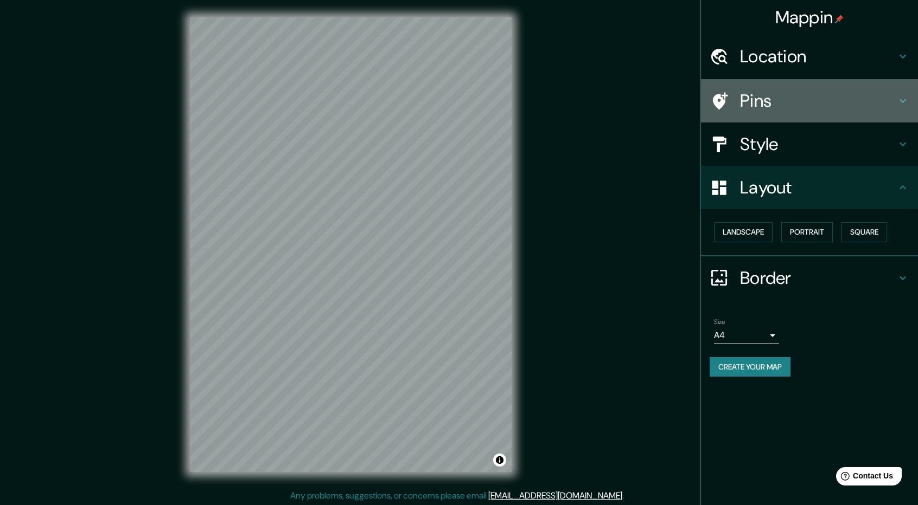
click at [797, 98] on h4 "Pins" at bounding box center [818, 101] width 156 height 22
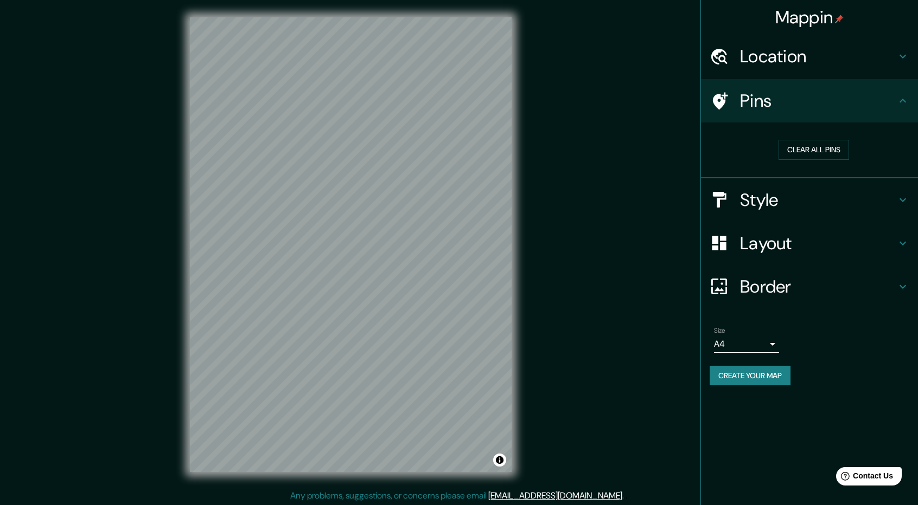
click at [842, 58] on h4 "Location" at bounding box center [818, 57] width 156 height 22
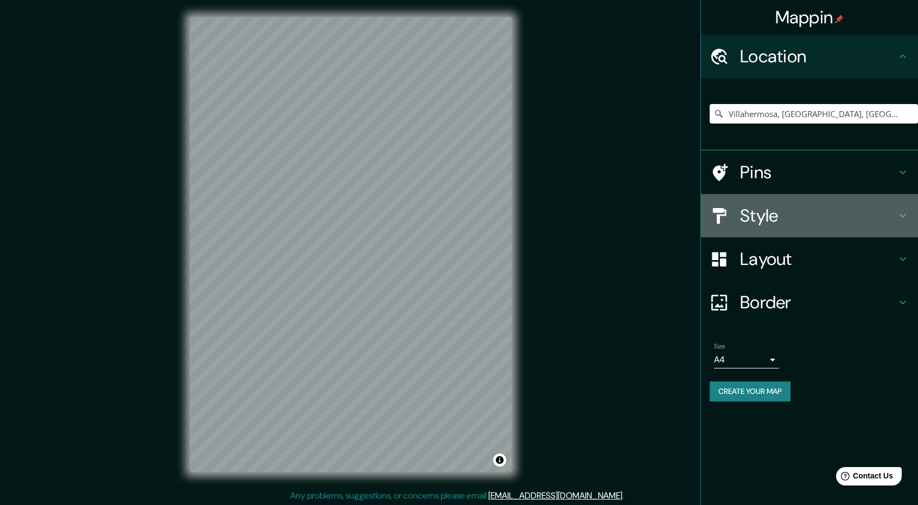
click at [801, 216] on h4 "Style" at bounding box center [818, 216] width 156 height 22
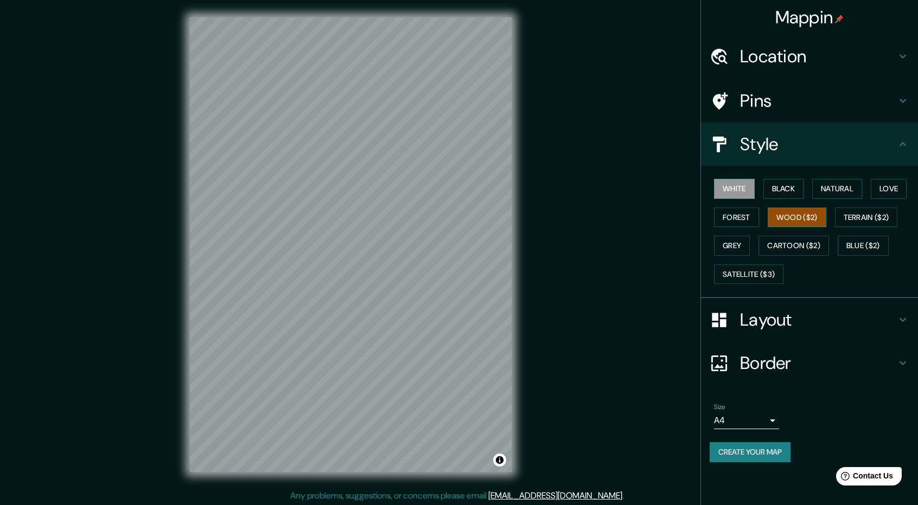
click at [807, 220] on button "Wood ($2)" at bounding box center [796, 218] width 59 height 20
click at [733, 189] on button "White" at bounding box center [734, 189] width 41 height 20
click at [779, 455] on button "Create your map" at bounding box center [749, 453] width 81 height 20
click at [772, 454] on button "Create your map" at bounding box center [749, 453] width 81 height 20
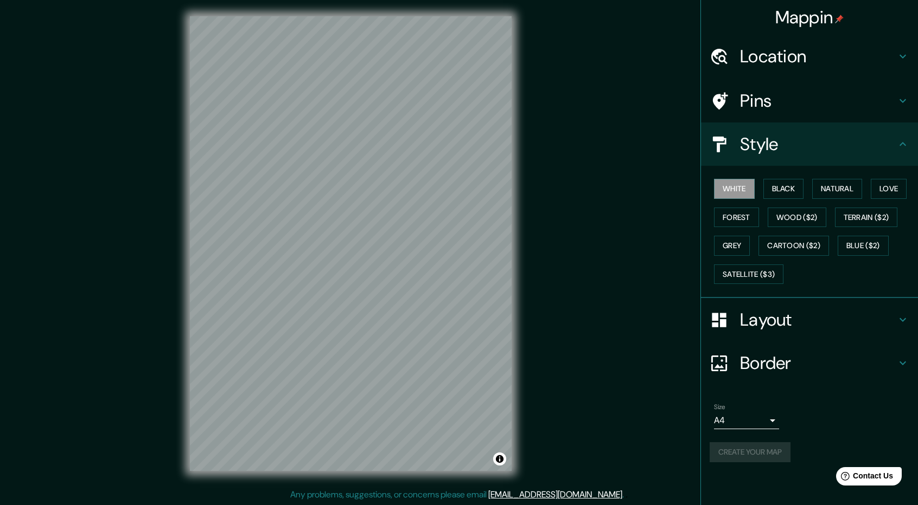
scroll to position [1, 0]
click at [770, 453] on button "Create your map" at bounding box center [749, 453] width 81 height 20
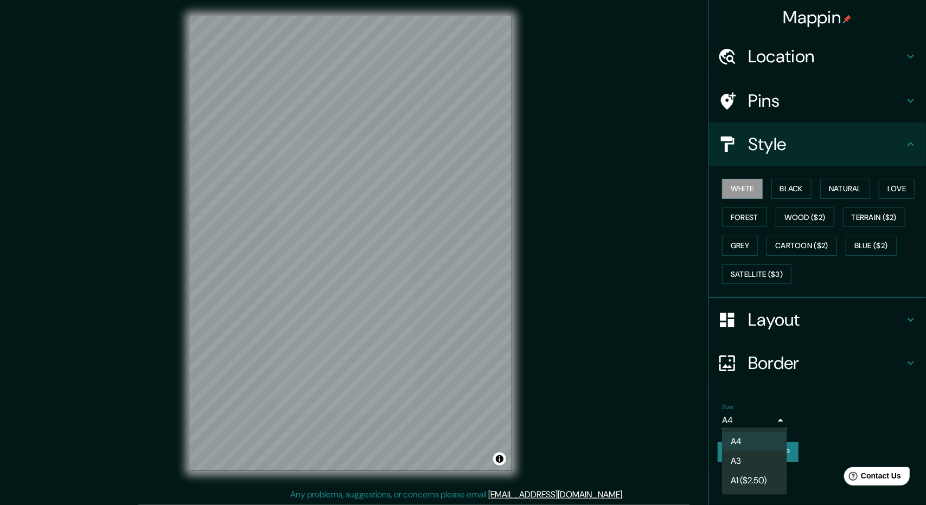
click at [768, 418] on body "Mappin Location [GEOGRAPHIC_DATA], [GEOGRAPHIC_DATA], [GEOGRAPHIC_DATA] Pins St…" at bounding box center [463, 251] width 926 height 505
click at [768, 418] on div at bounding box center [463, 252] width 926 height 505
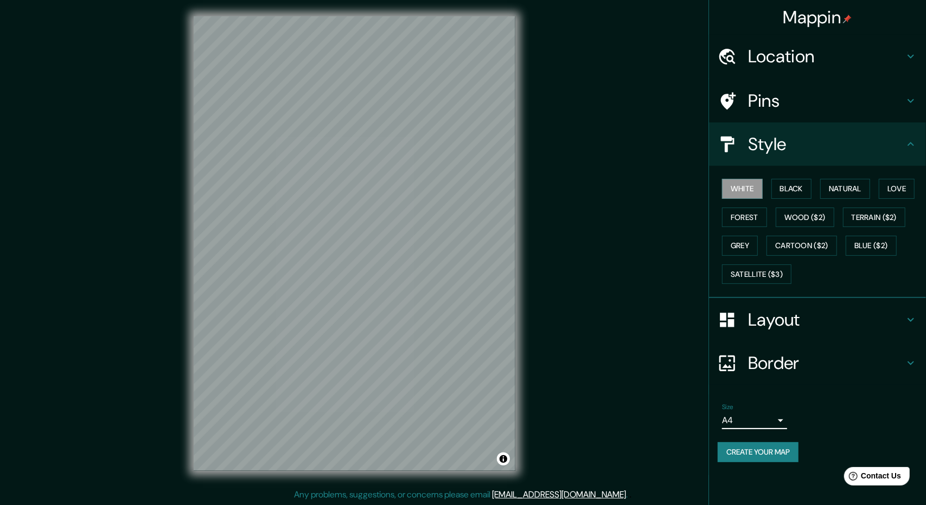
click at [769, 420] on body "Mappin Location [GEOGRAPHIC_DATA], [GEOGRAPHIC_DATA], [GEOGRAPHIC_DATA] Pins St…" at bounding box center [463, 251] width 926 height 505
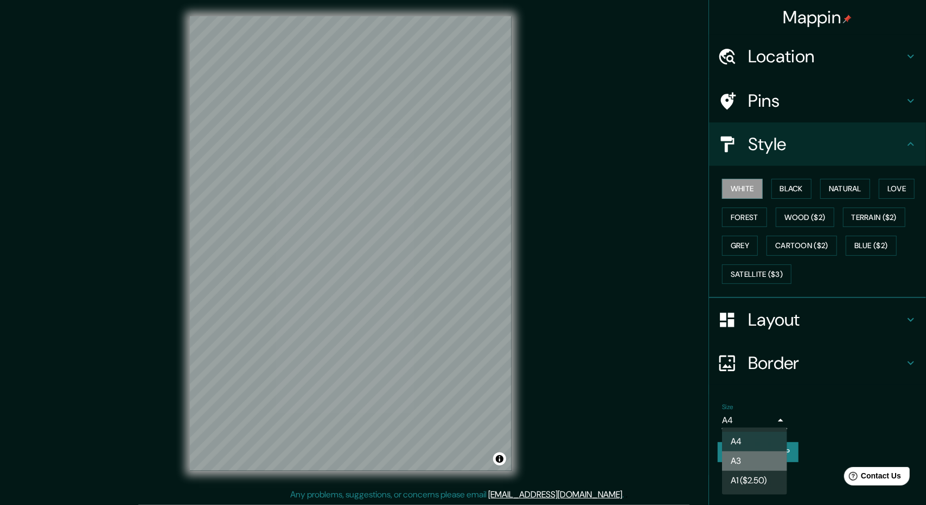
click at [745, 463] on li "A3" at bounding box center [754, 462] width 65 height 20
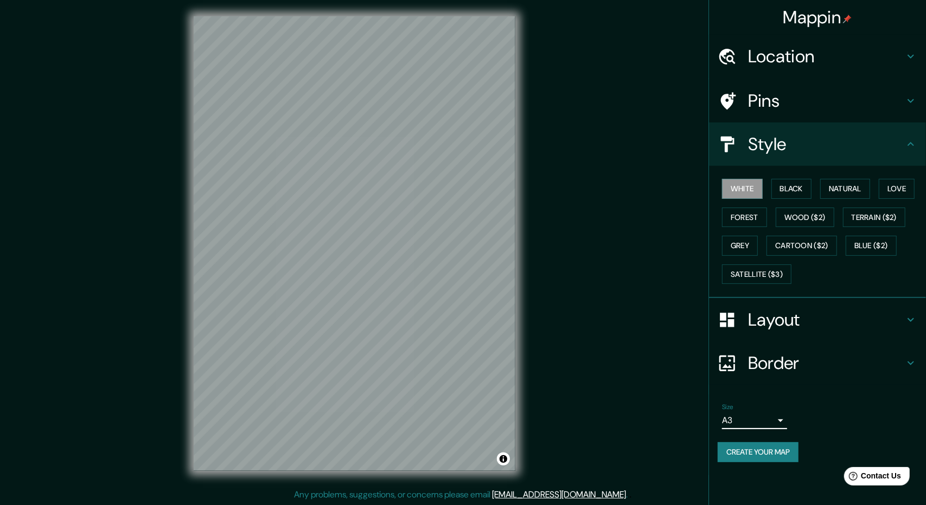
click at [771, 417] on body "Mappin Location [GEOGRAPHIC_DATA], [GEOGRAPHIC_DATA], [GEOGRAPHIC_DATA] Pins St…" at bounding box center [463, 251] width 926 height 505
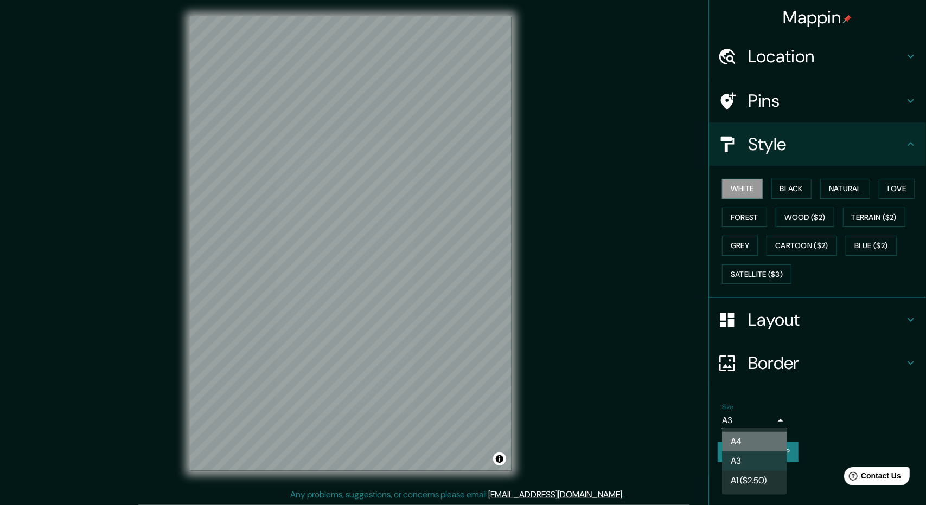
click at [752, 442] on li "A4" at bounding box center [754, 442] width 65 height 20
type input "single"
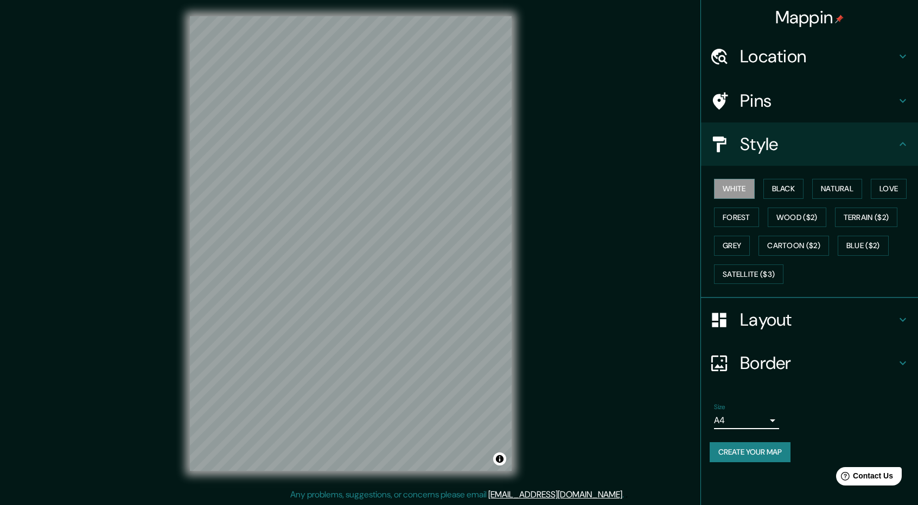
click at [767, 458] on button "Create your map" at bounding box center [749, 453] width 81 height 20
click at [785, 366] on h4 "Border" at bounding box center [818, 364] width 156 height 22
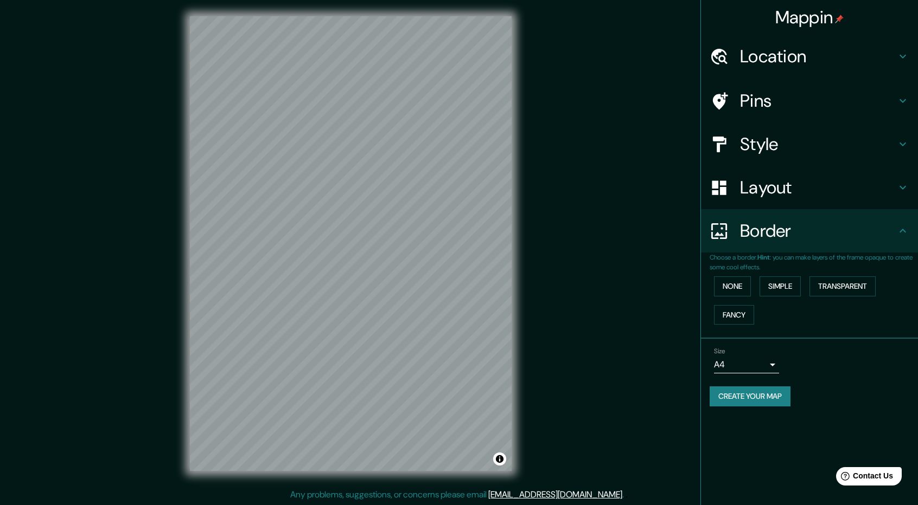
click at [758, 402] on button "Create your map" at bounding box center [749, 397] width 81 height 20
click at [772, 289] on button "Simple" at bounding box center [779, 287] width 41 height 20
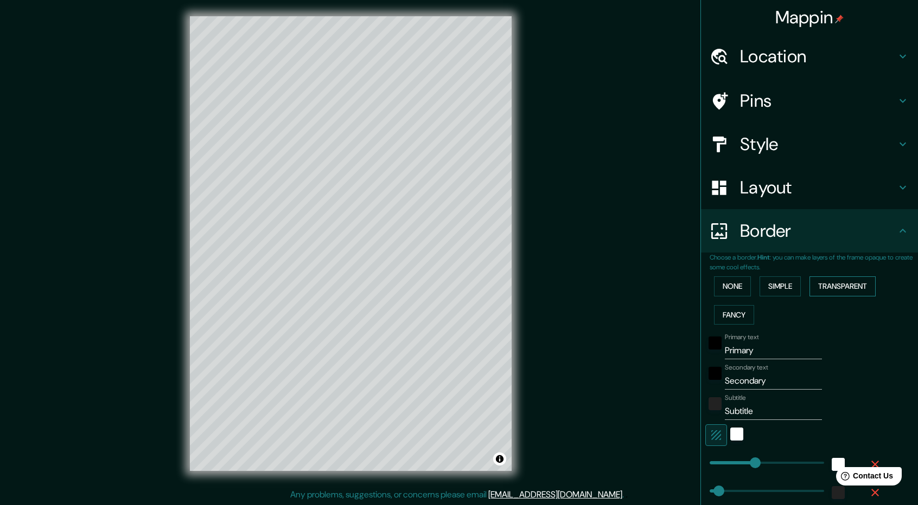
click at [828, 287] on button "Transparent" at bounding box center [842, 287] width 66 height 20
click at [739, 317] on button "Fancy" at bounding box center [734, 315] width 40 height 20
click at [731, 290] on button "None" at bounding box center [732, 287] width 37 height 20
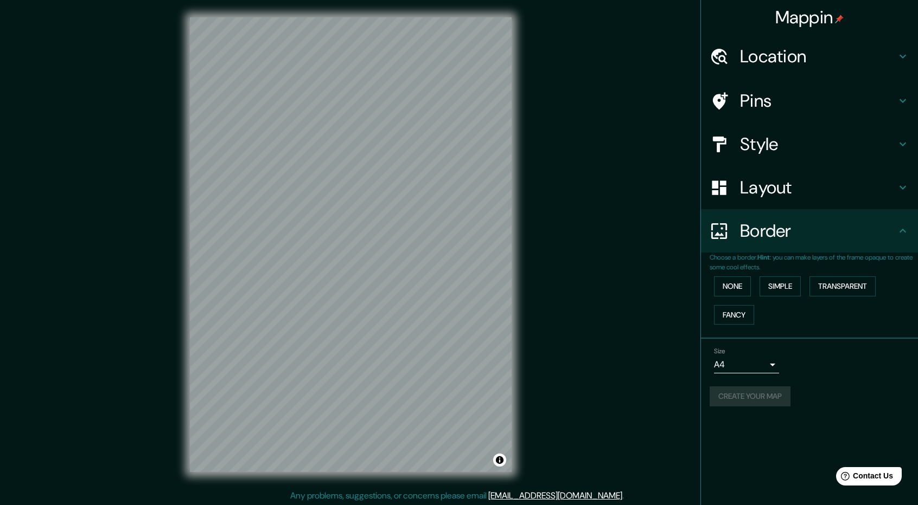
scroll to position [0, 0]
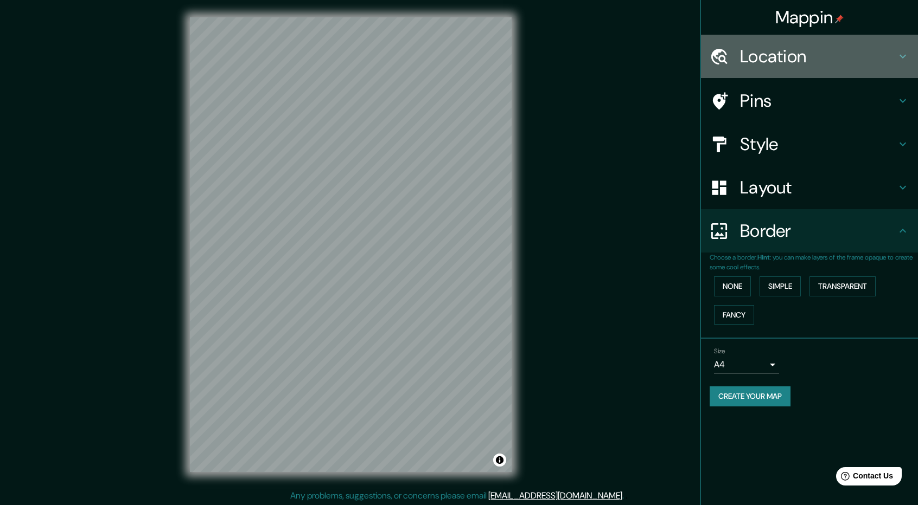
click at [816, 49] on h4 "Location" at bounding box center [818, 57] width 156 height 22
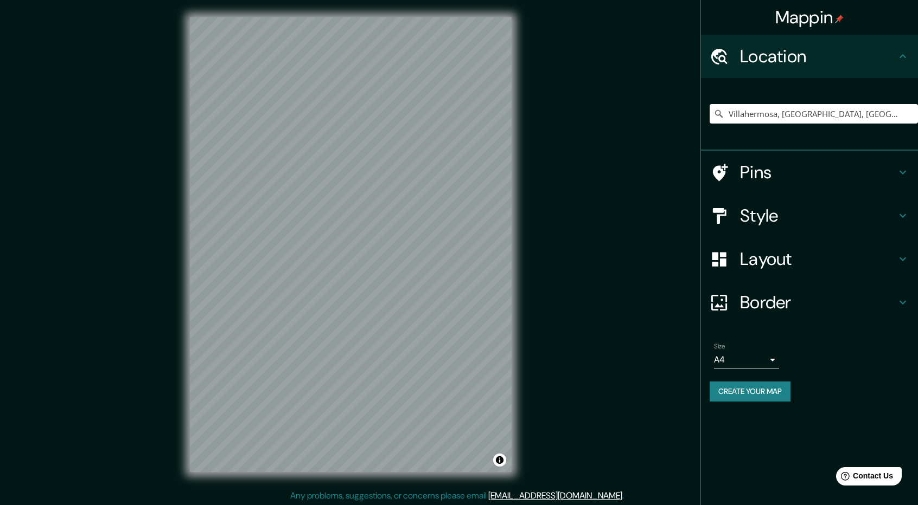
click at [830, 174] on h4 "Pins" at bounding box center [818, 173] width 156 height 22
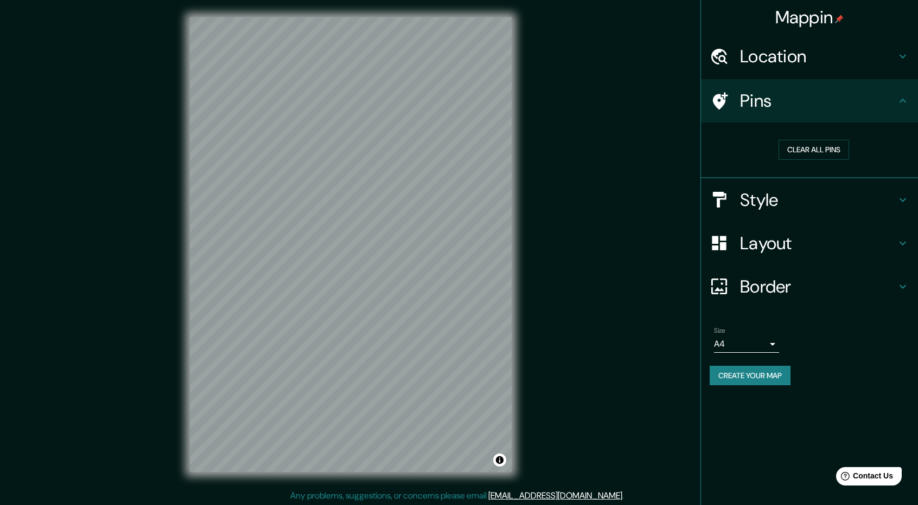
click at [834, 200] on h4 "Style" at bounding box center [818, 200] width 156 height 22
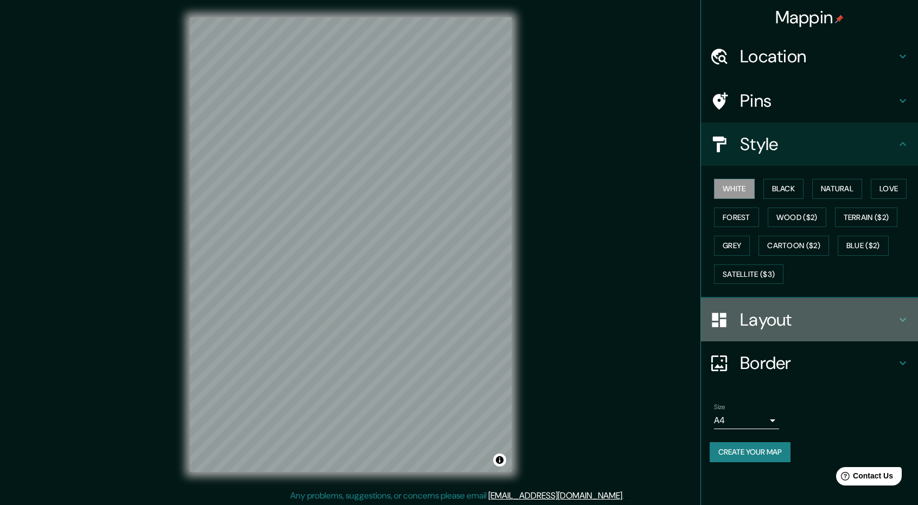
click at [804, 311] on h4 "Layout" at bounding box center [818, 320] width 156 height 22
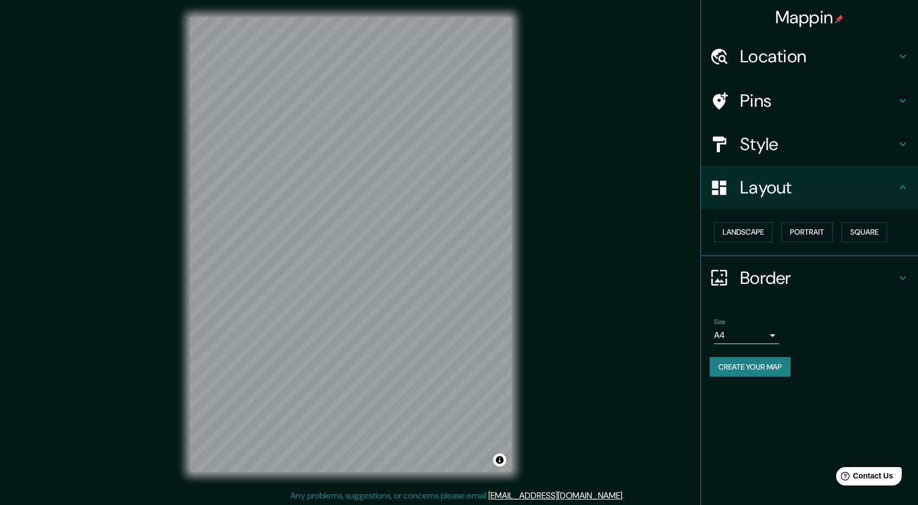
click at [750, 369] on button "Create your map" at bounding box center [749, 367] width 81 height 20
click at [771, 370] on button "Create your map" at bounding box center [749, 367] width 81 height 20
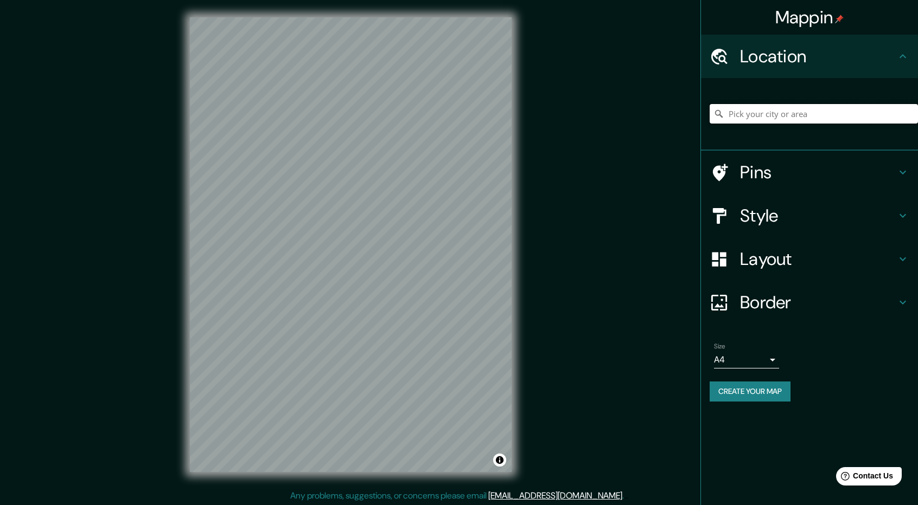
click at [764, 112] on input "Pick your city or area" at bounding box center [813, 114] width 208 height 20
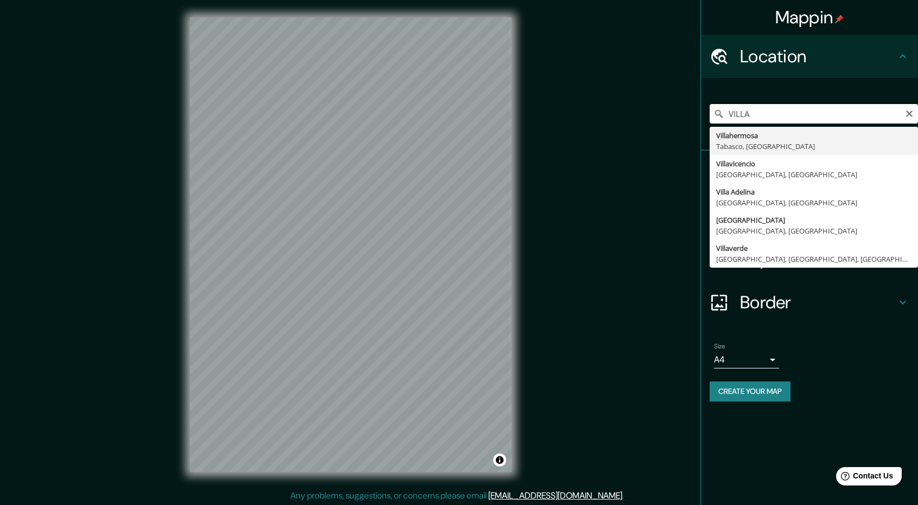
type input "Villahermosa, Tabasco, México"
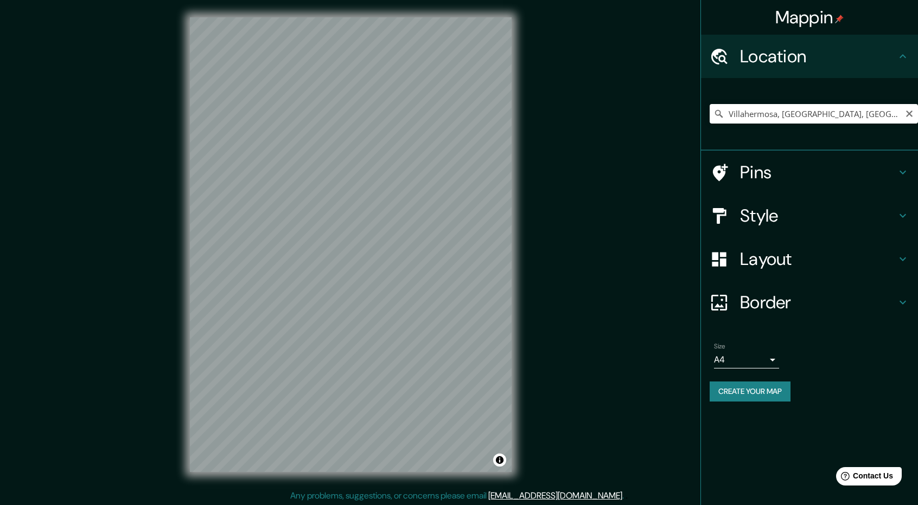
click at [781, 223] on h4 "Style" at bounding box center [818, 216] width 156 height 22
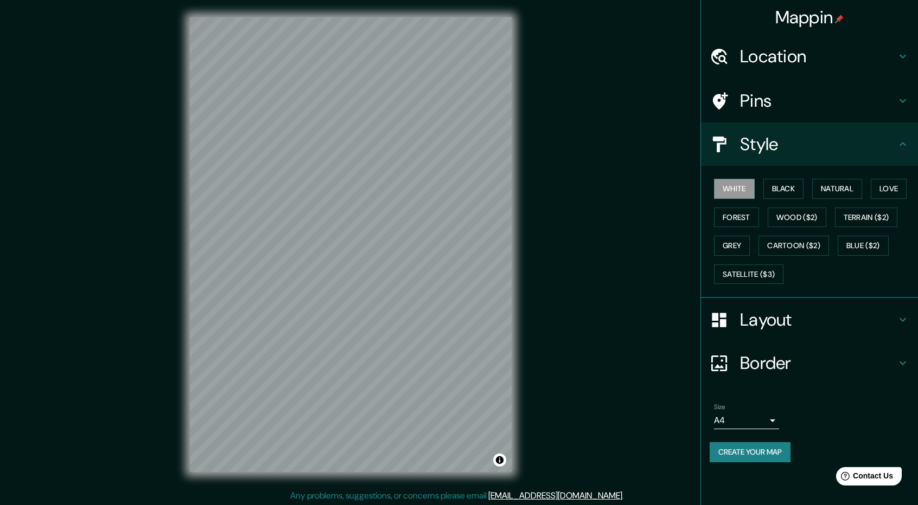
click at [764, 313] on h4 "Layout" at bounding box center [818, 320] width 156 height 22
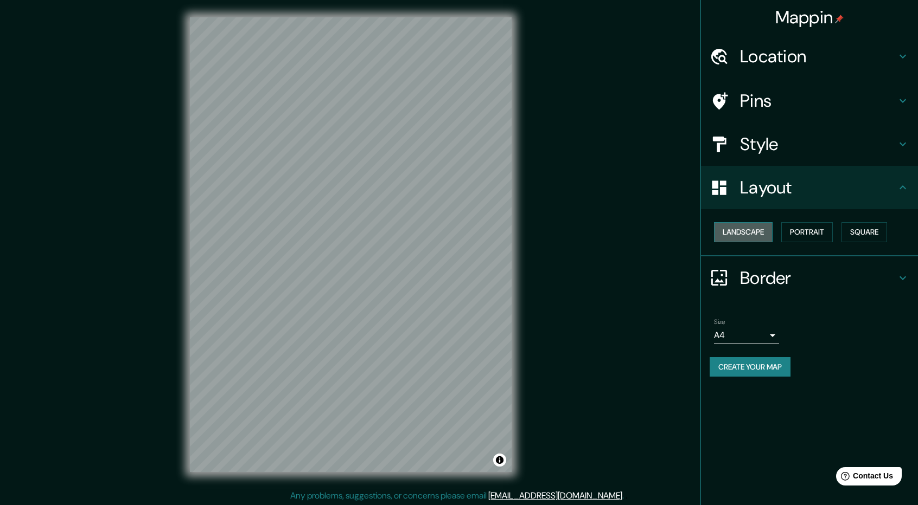
click at [745, 232] on button "Landscape" at bounding box center [743, 232] width 59 height 20
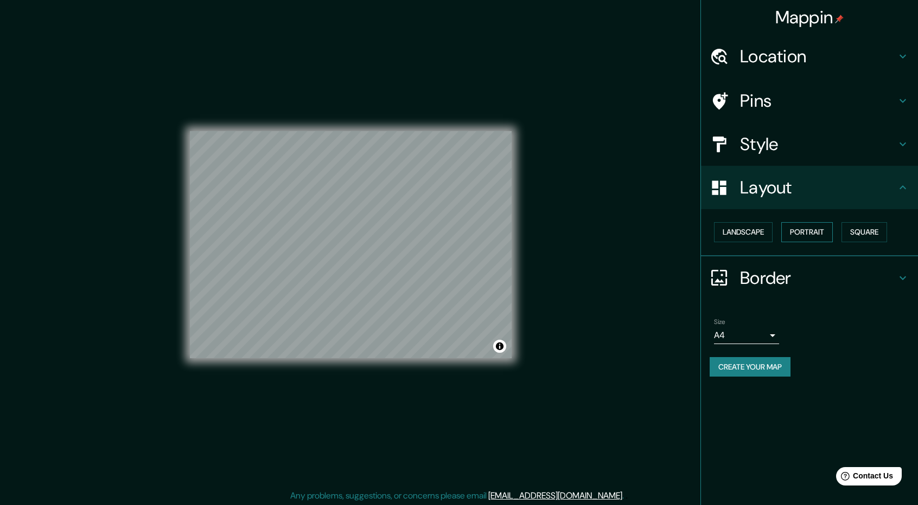
drag, startPoint x: 818, startPoint y: 234, endPoint x: 833, endPoint y: 233, distance: 15.2
click at [818, 234] on button "Portrait" at bounding box center [807, 232] width 52 height 20
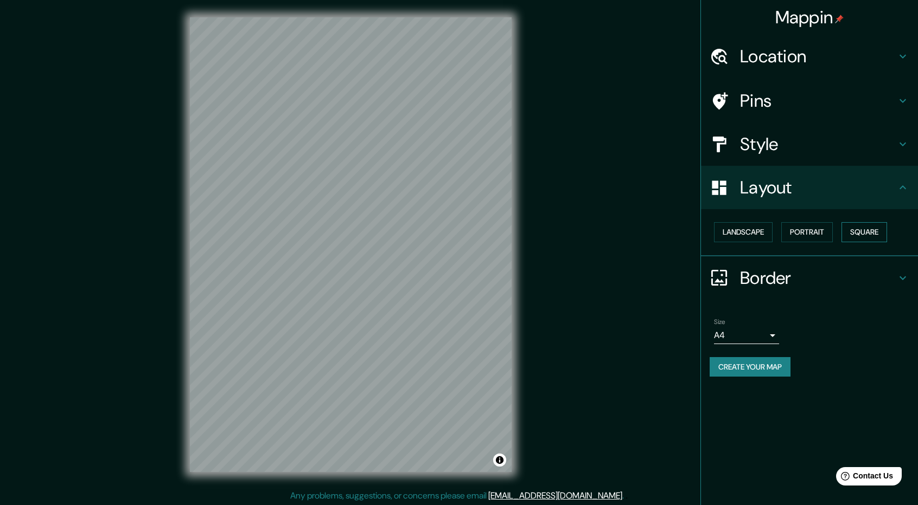
click at [853, 231] on button "Square" at bounding box center [864, 232] width 46 height 20
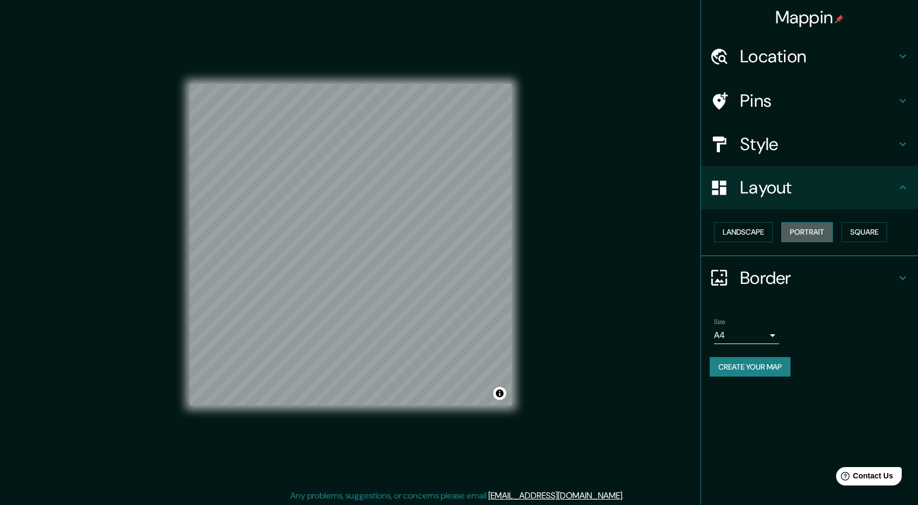
click at [830, 228] on button "Portrait" at bounding box center [807, 232] width 52 height 20
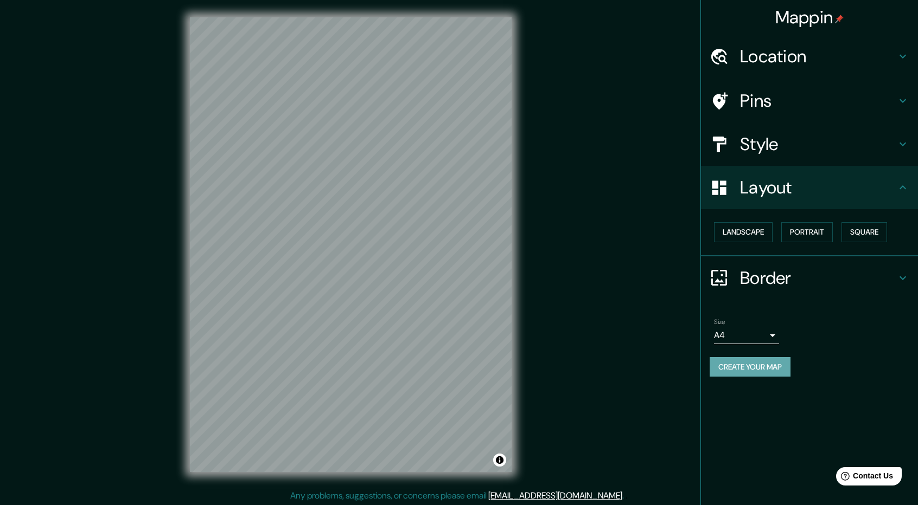
click at [758, 366] on button "Create your map" at bounding box center [749, 367] width 81 height 20
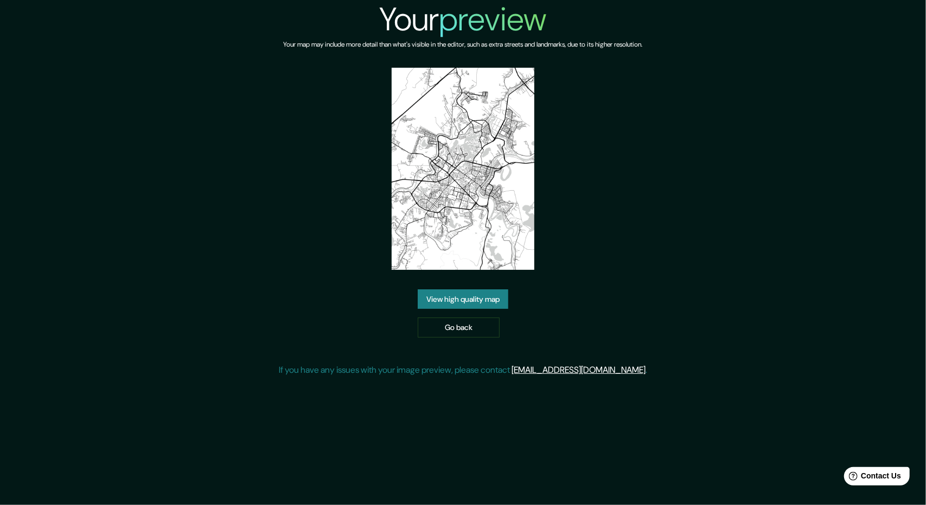
click at [491, 304] on link "View high quality map" at bounding box center [463, 300] width 91 height 20
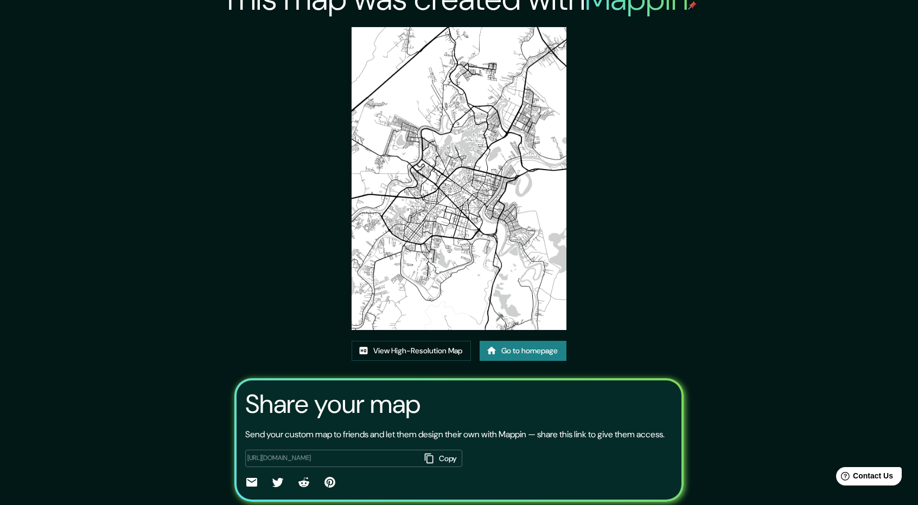
scroll to position [69, 0]
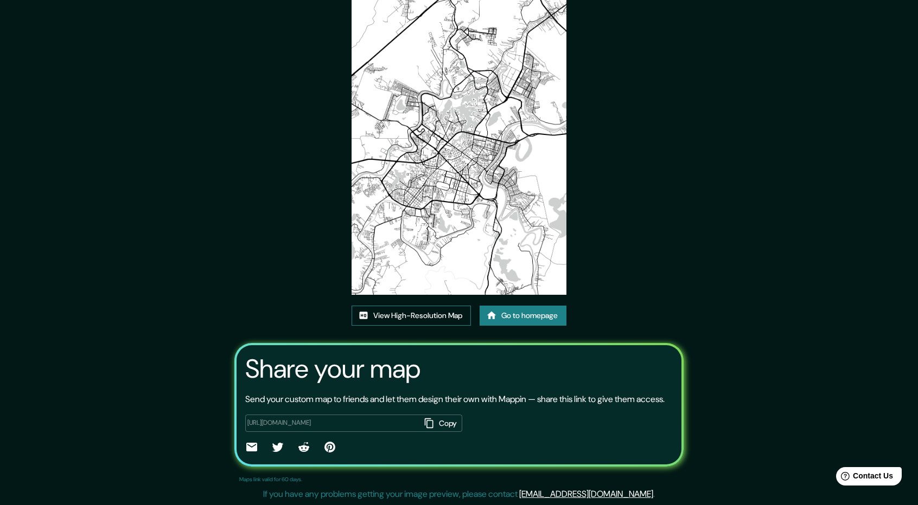
click at [434, 306] on link "View High-Resolution Map" at bounding box center [410, 316] width 119 height 20
